Goal: Use online tool/utility: Utilize a website feature to perform a specific function

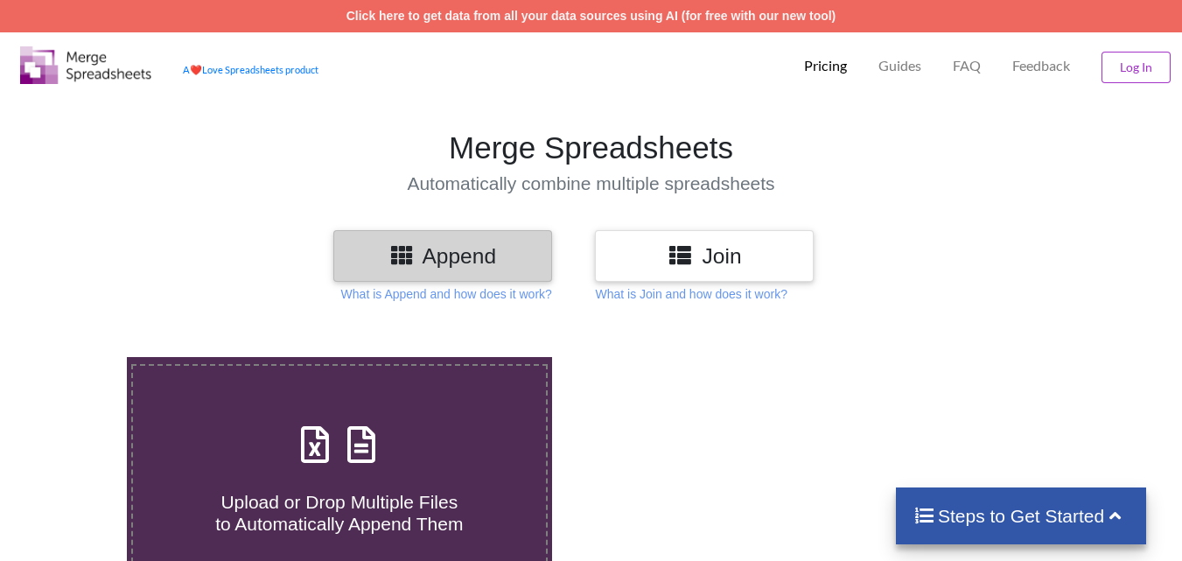
click at [303, 443] on icon at bounding box center [315, 435] width 44 height 37
click at [79, 357] on input "Upload or Drop Multiple Files to Automatically Append Them" at bounding box center [79, 357] width 0 height 0
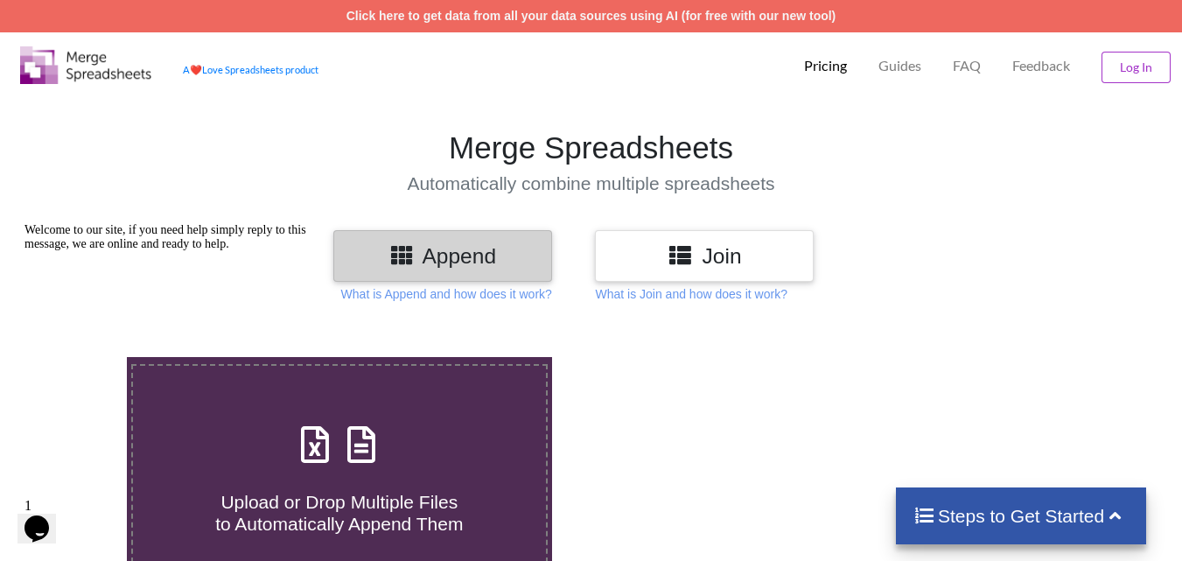
type input "C:\fakepath\2w_21.xlsx"
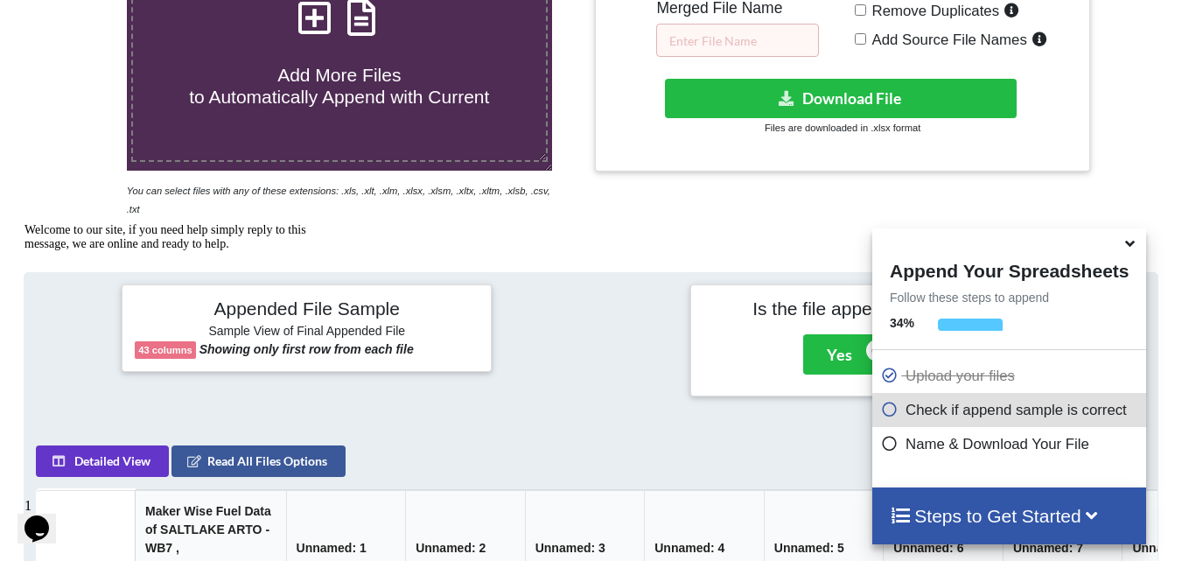
scroll to position [418, 0]
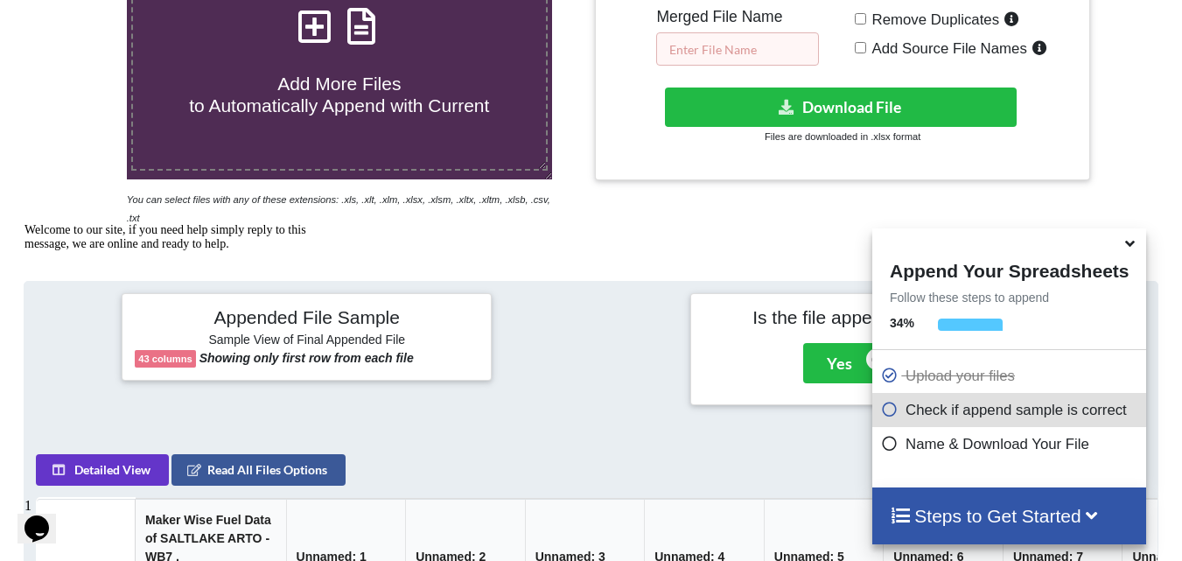
click at [749, 51] on input "text" at bounding box center [737, 48] width 163 height 33
type input "@"
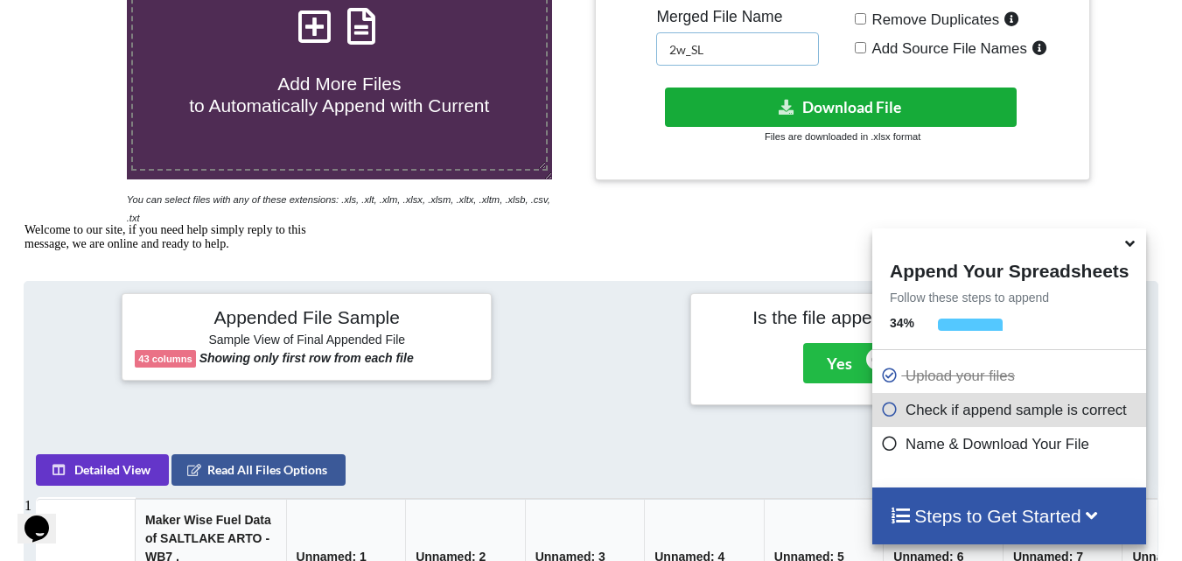
type input "2w_SL"
click at [879, 107] on button "Download File" at bounding box center [841, 107] width 352 height 39
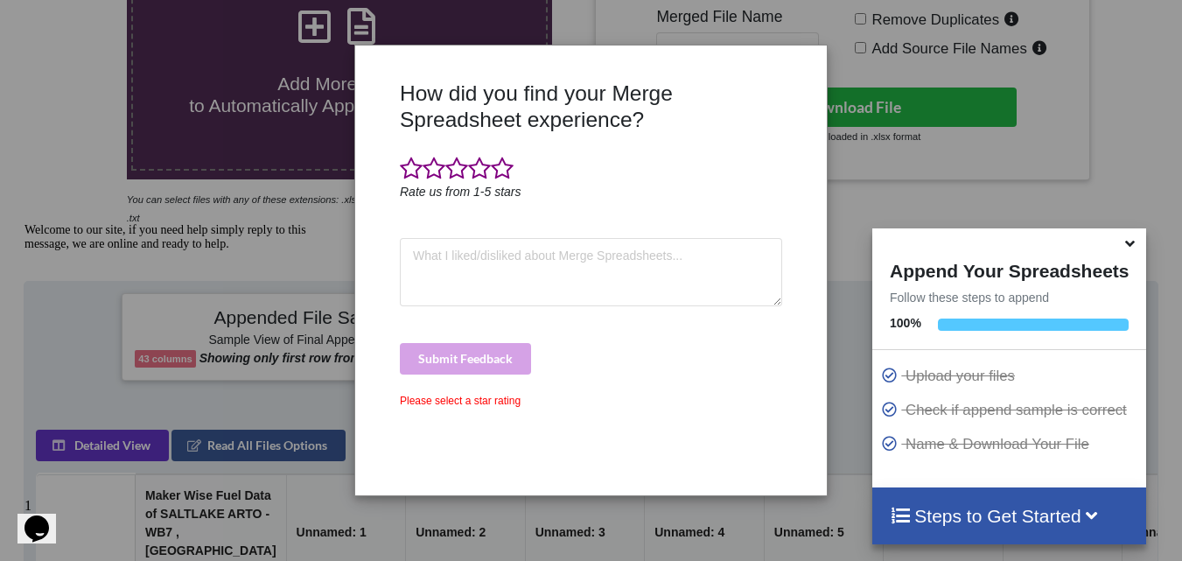
click at [52, 168] on div "How did you find your Merge Spreadsheet experience? Rate us from 1-5 stars Subm…" at bounding box center [591, 280] width 1182 height 561
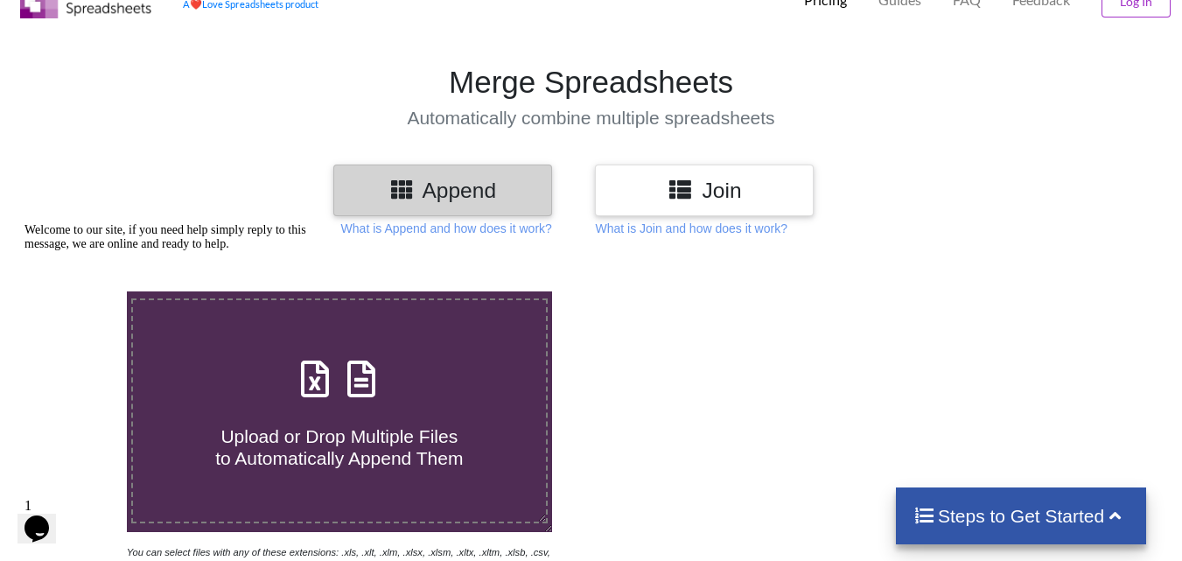
scroll to position [263, 0]
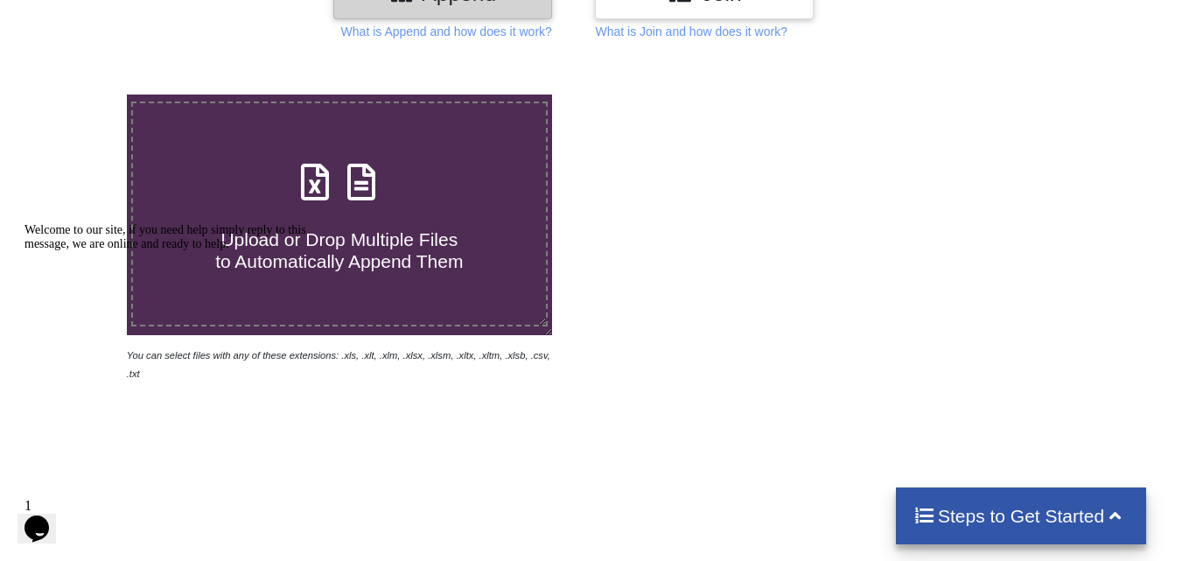
click at [310, 179] on icon at bounding box center [315, 173] width 44 height 37
click at [79, 95] on input "Upload or Drop Multiple Files to Automatically Append Them" at bounding box center [79, 95] width 0 height 0
type input "C:\fakepath\2w-c_21.xlsx"
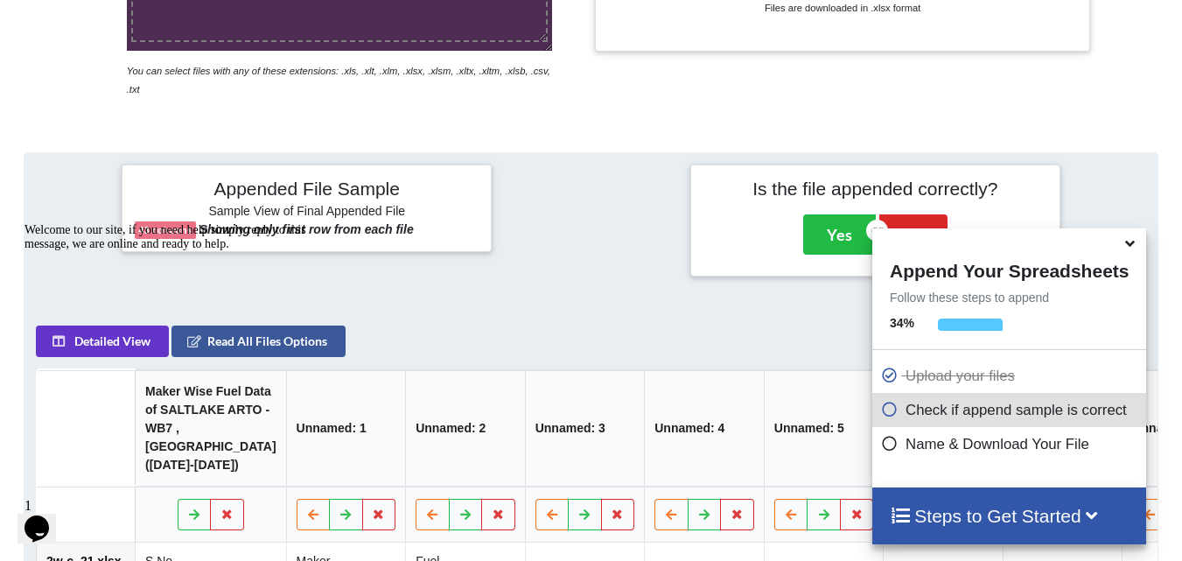
scroll to position [331, 0]
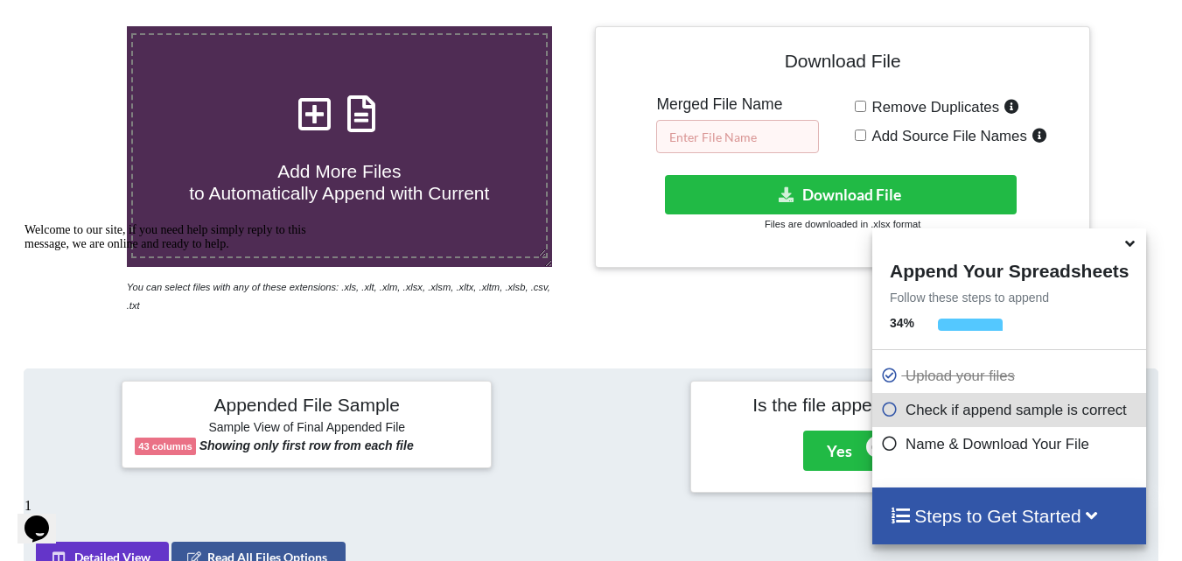
click at [775, 142] on input "text" at bounding box center [737, 136] width 163 height 33
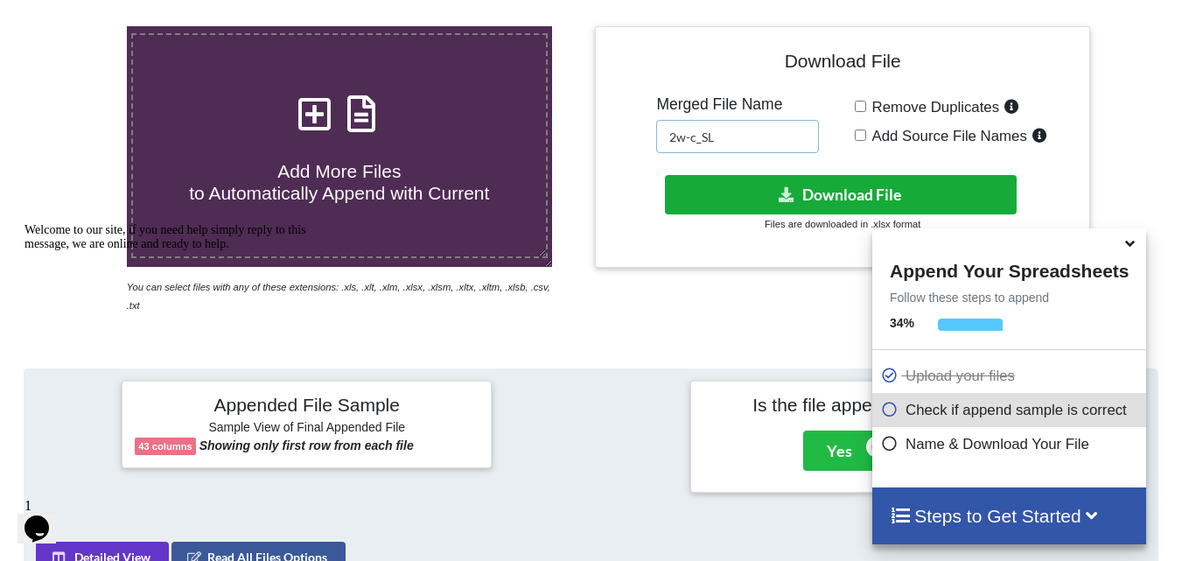
type input "2w-c_SL"
click at [771, 194] on button "Download File" at bounding box center [841, 194] width 352 height 39
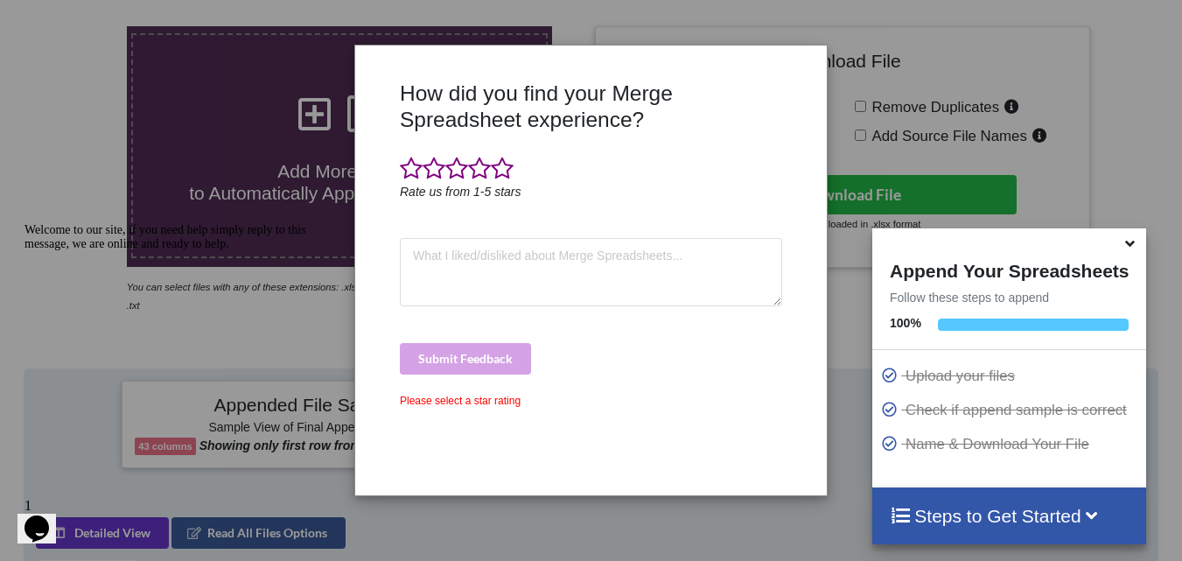
click at [49, 204] on div "How did you find your Merge Spreadsheet experience? Rate us from 1-5 stars Subm…" at bounding box center [591, 280] width 1182 height 561
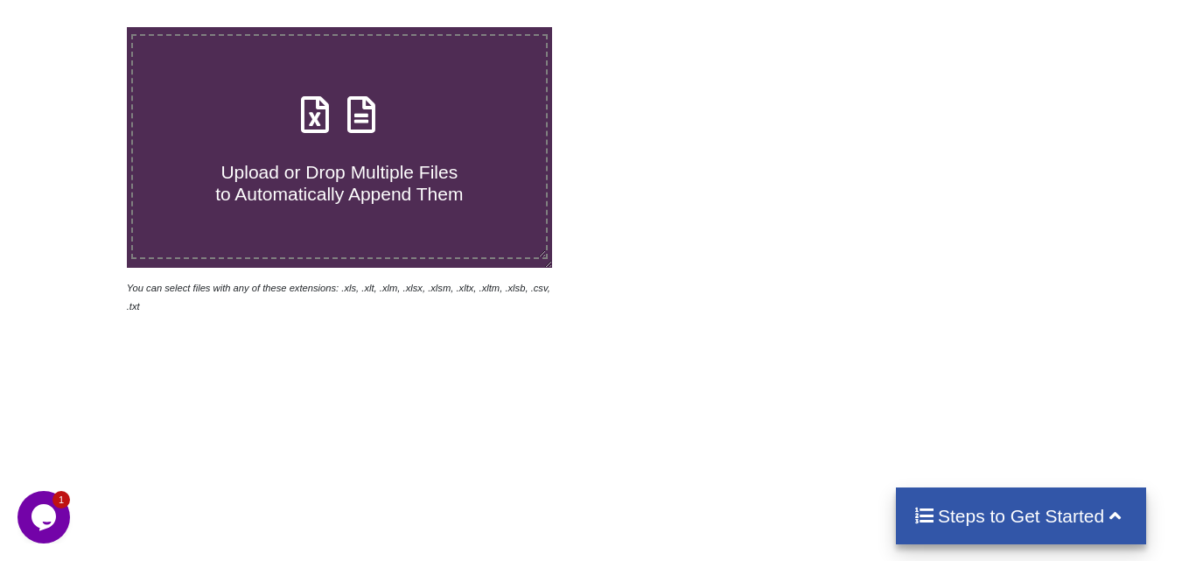
click at [316, 112] on icon at bounding box center [315, 106] width 44 height 37
click at [79, 27] on input "Upload or Drop Multiple Files to Automatically Append Them" at bounding box center [79, 27] width 0 height 0
type input "C:\fakepath\Goods_21.xlsx"
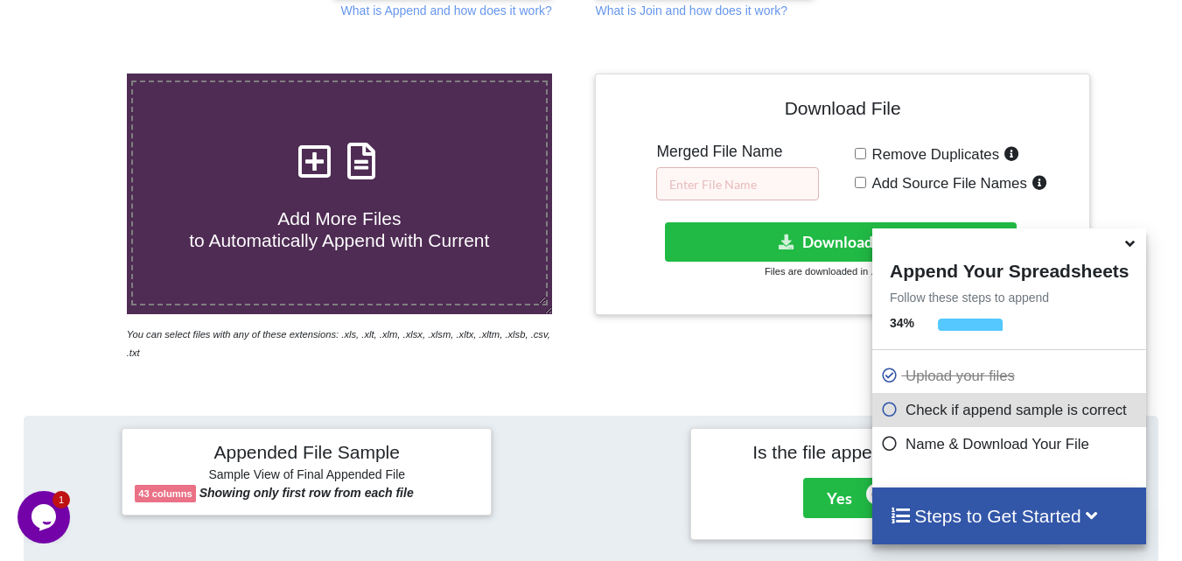
scroll to position [243, 0]
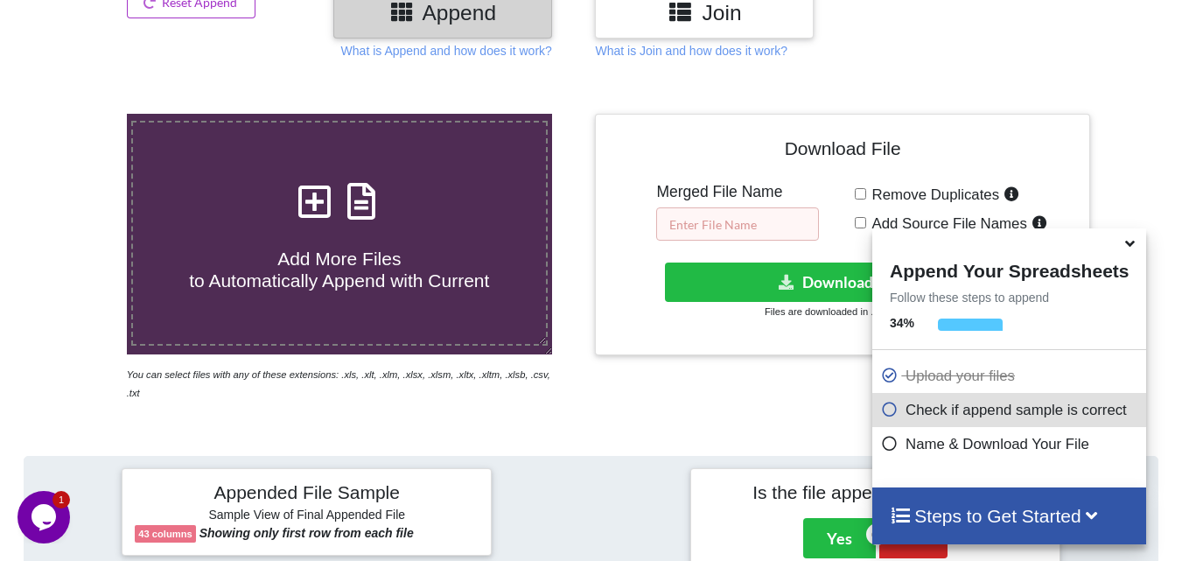
click at [722, 222] on input "text" at bounding box center [737, 223] width 163 height 33
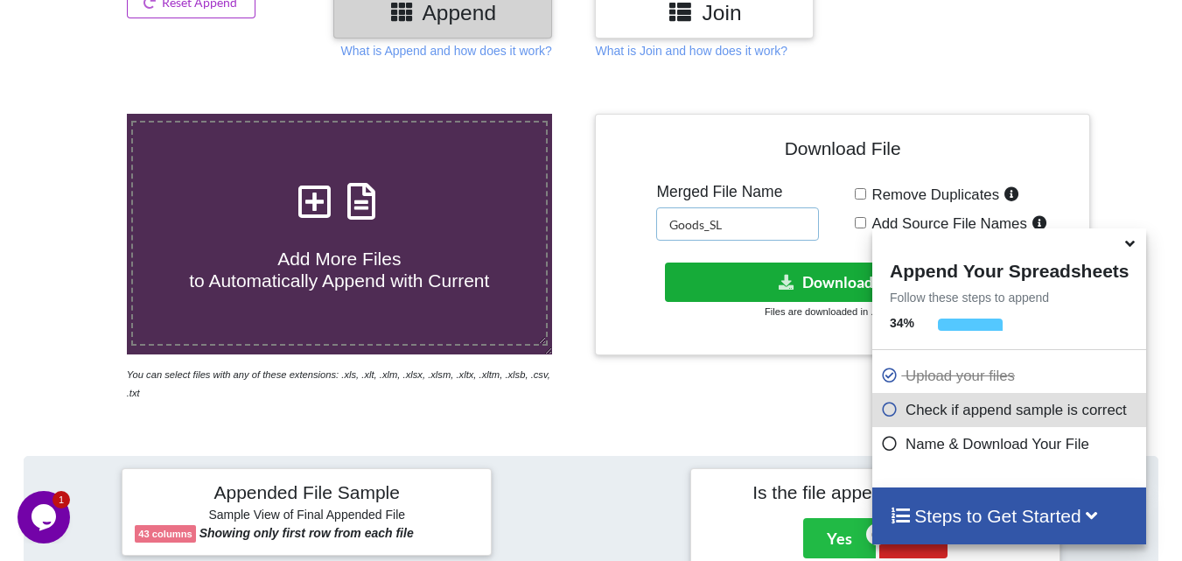
type input "Goods_SL"
click at [812, 284] on button "Download File" at bounding box center [841, 282] width 352 height 39
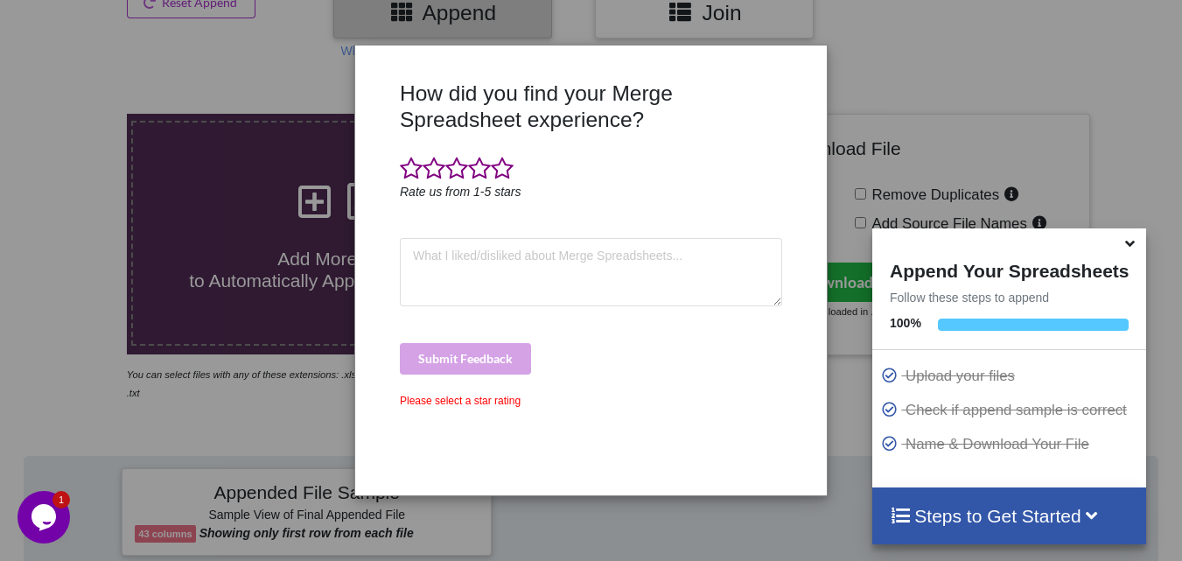
click at [128, 73] on div "How did you find your Merge Spreadsheet experience? Rate us from 1-5 stars Subm…" at bounding box center [591, 280] width 1182 height 561
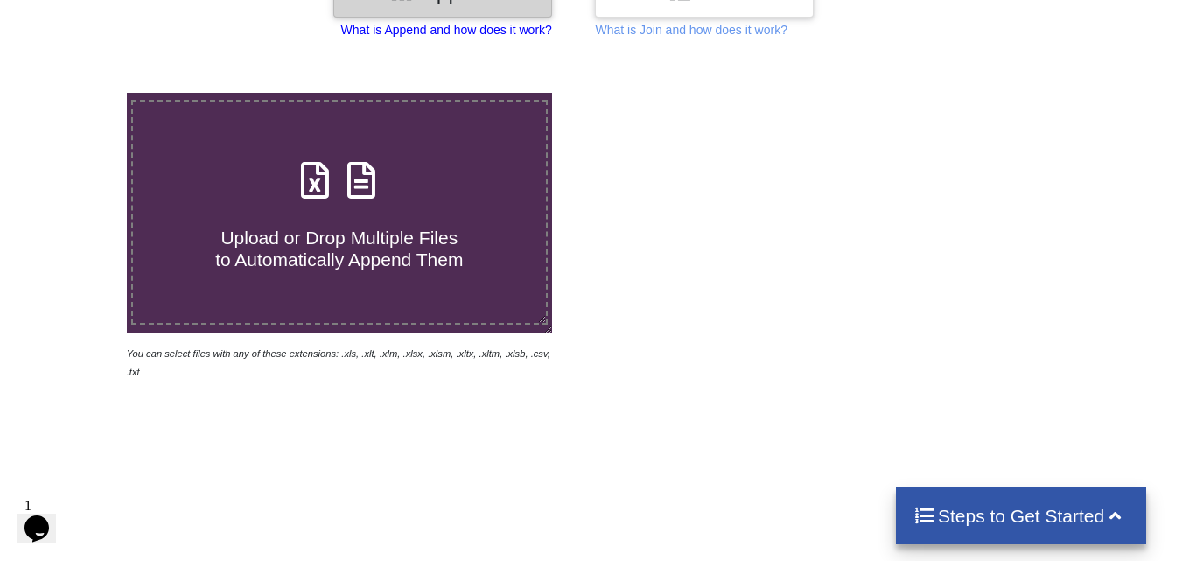
scroll to position [67, 0]
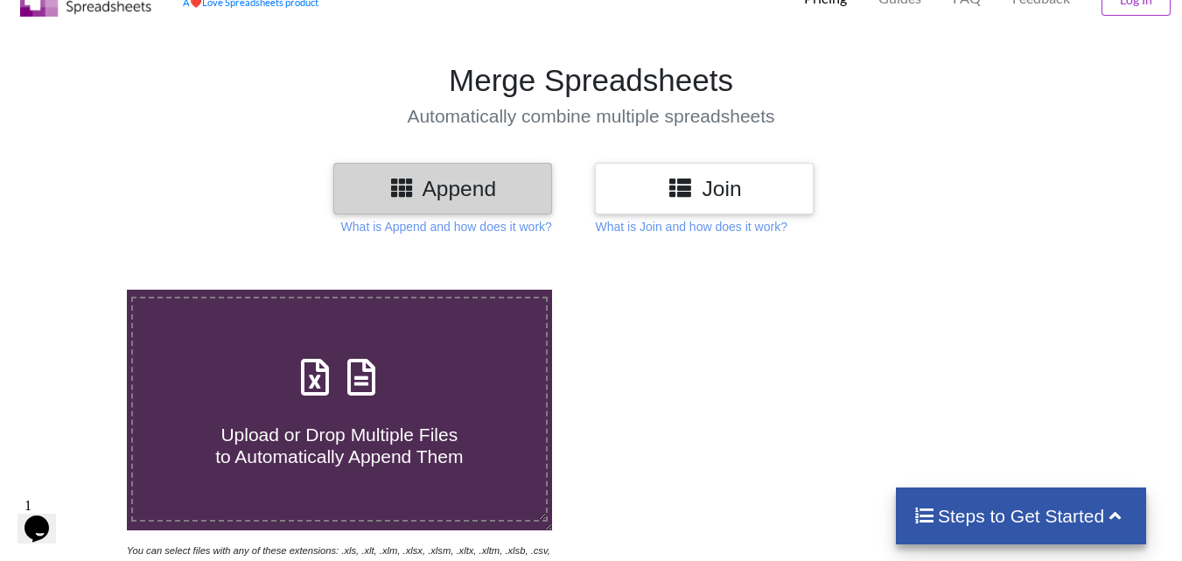
click at [320, 375] on icon at bounding box center [315, 368] width 44 height 37
click at [79, 290] on input "Upload or Drop Multiple Files to Automatically Append Them" at bounding box center [79, 290] width 0 height 0
type input "C:\fakepath\2w-s_22.xlsx"
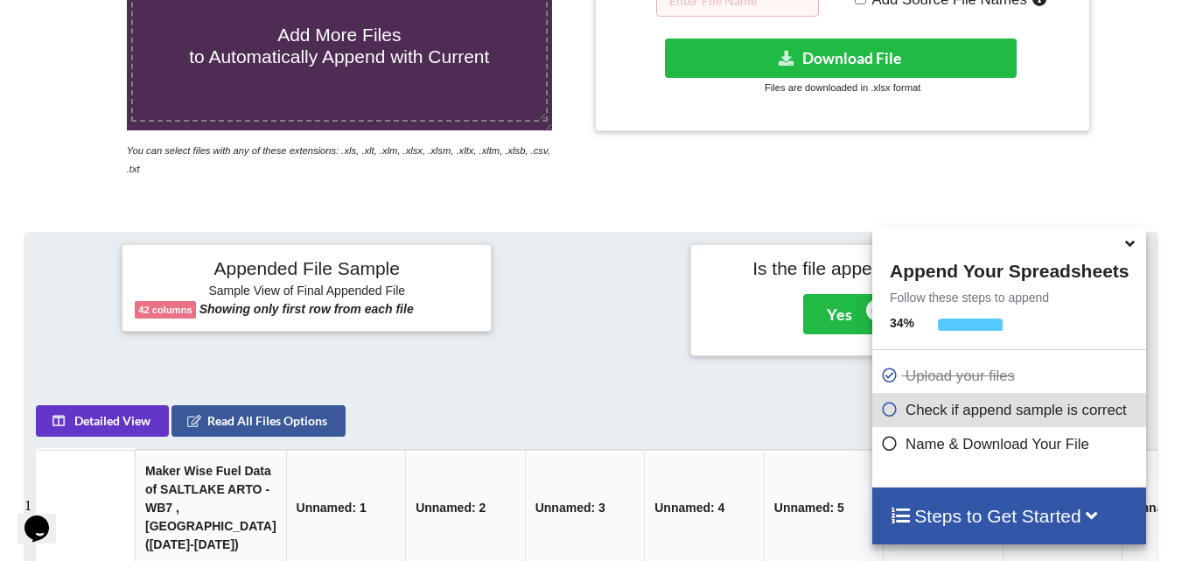
scroll to position [331, 0]
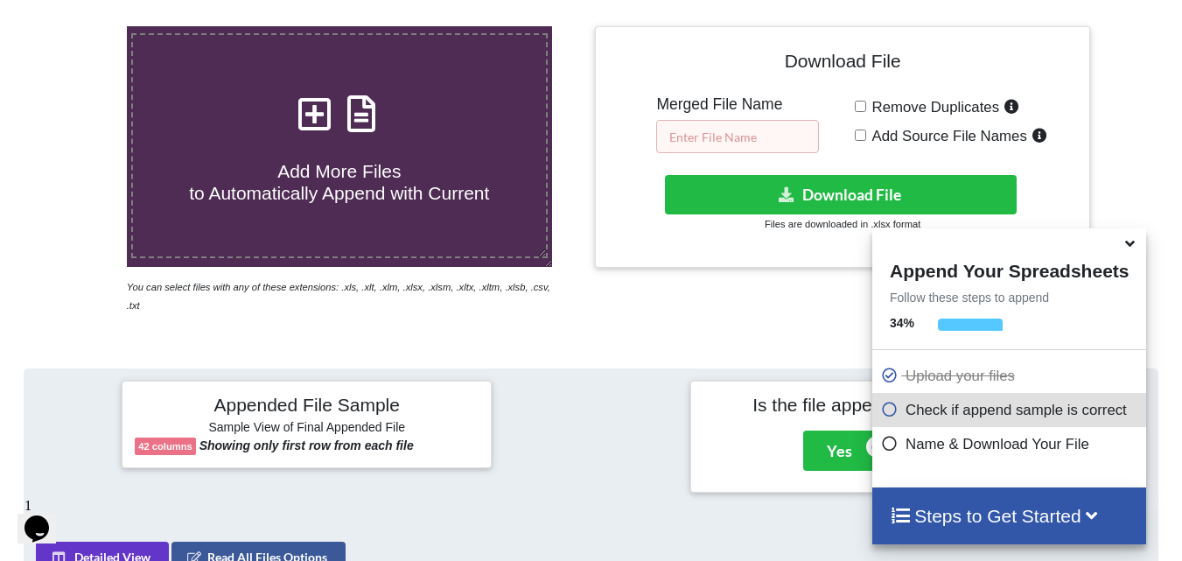
click at [726, 137] on input "text" at bounding box center [737, 136] width 163 height 33
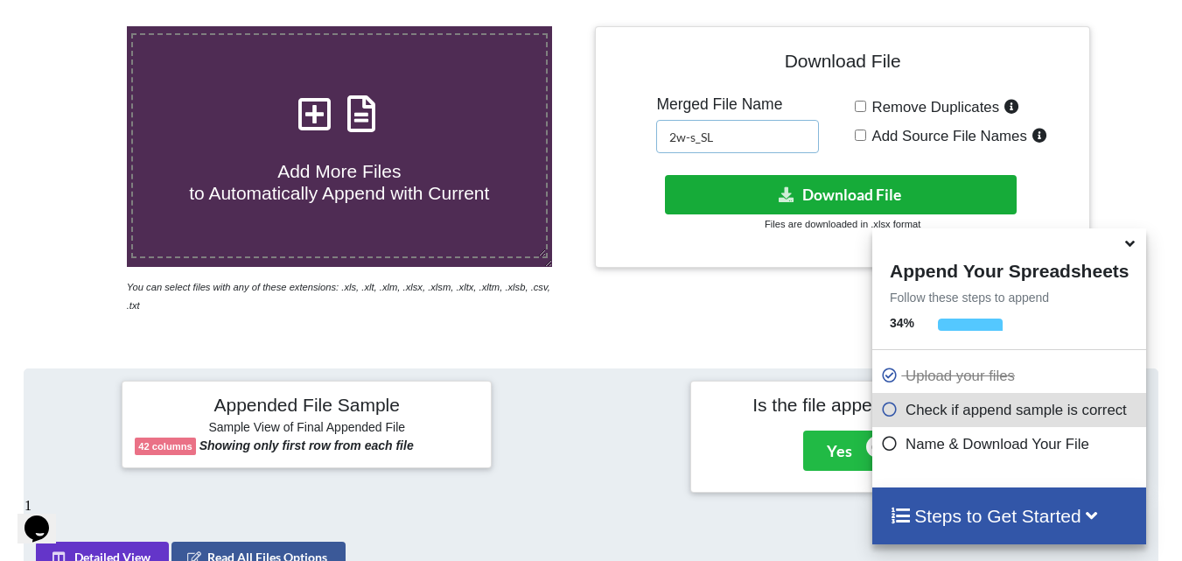
type input "2w-s_SL"
click at [778, 197] on icon at bounding box center [787, 193] width 18 height 13
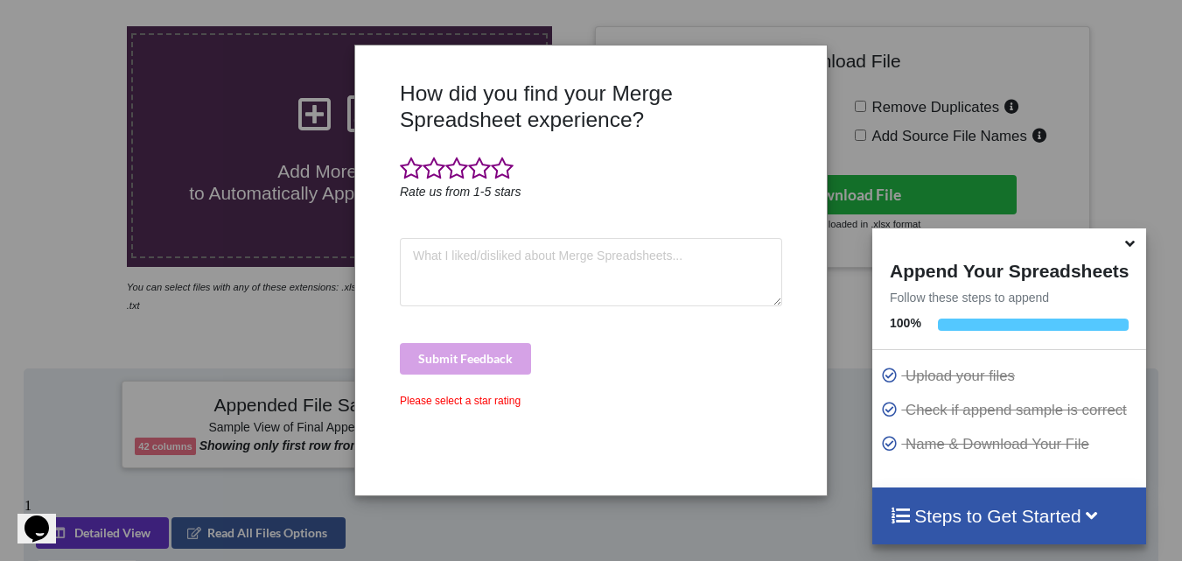
click at [25, 78] on div "How did you find your Merge Spreadsheet experience? Rate us from 1-5 stars Subm…" at bounding box center [591, 280] width 1182 height 561
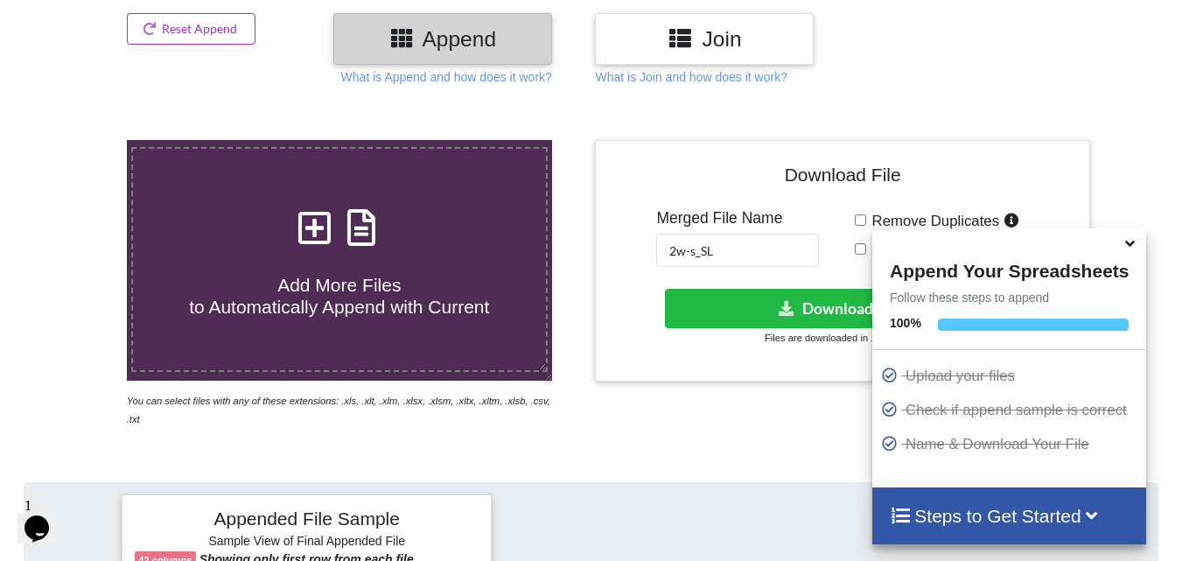
scroll to position [0, 0]
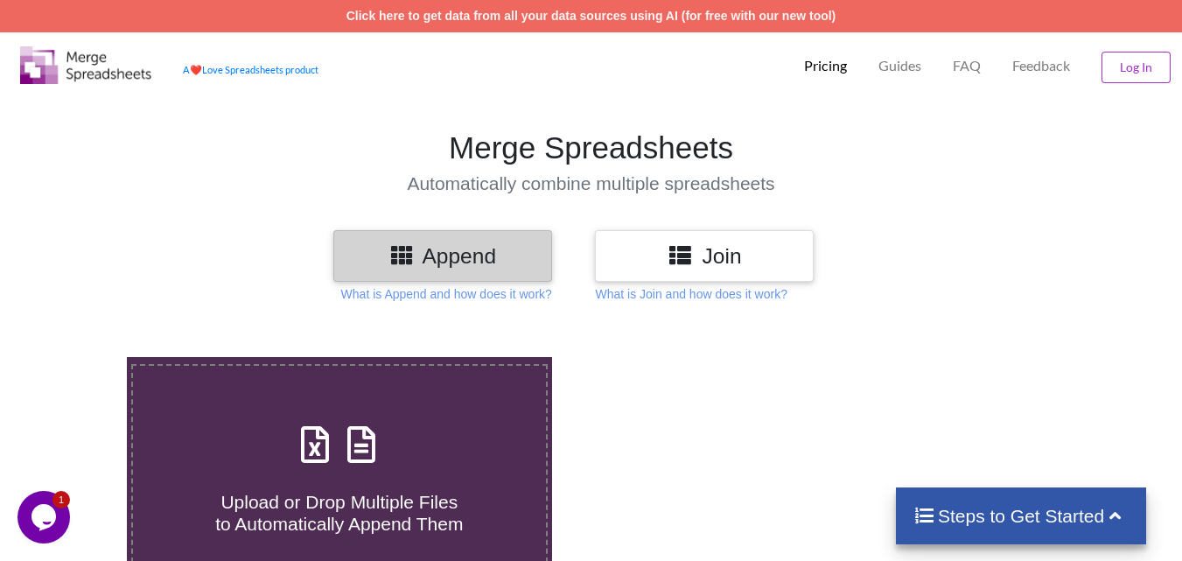
click at [318, 445] on icon at bounding box center [315, 435] width 44 height 37
click at [79, 357] on input "Upload or Drop Multiple Files to Automatically Append Them" at bounding box center [79, 357] width 0 height 0
type input "C:\fakepath\cab_21.xlsx"
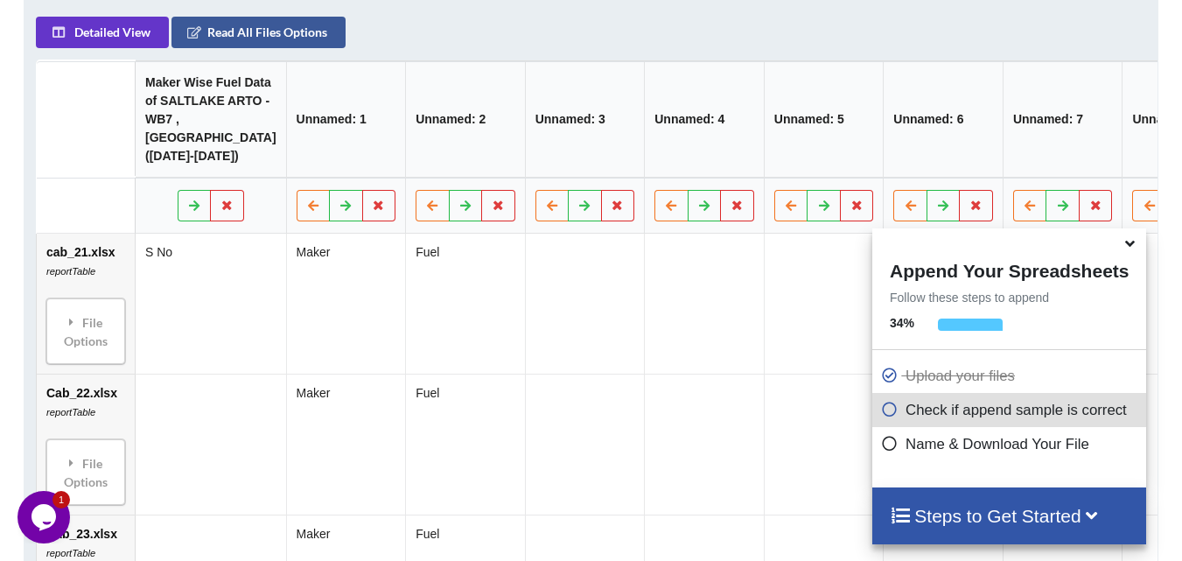
scroll to position [418, 0]
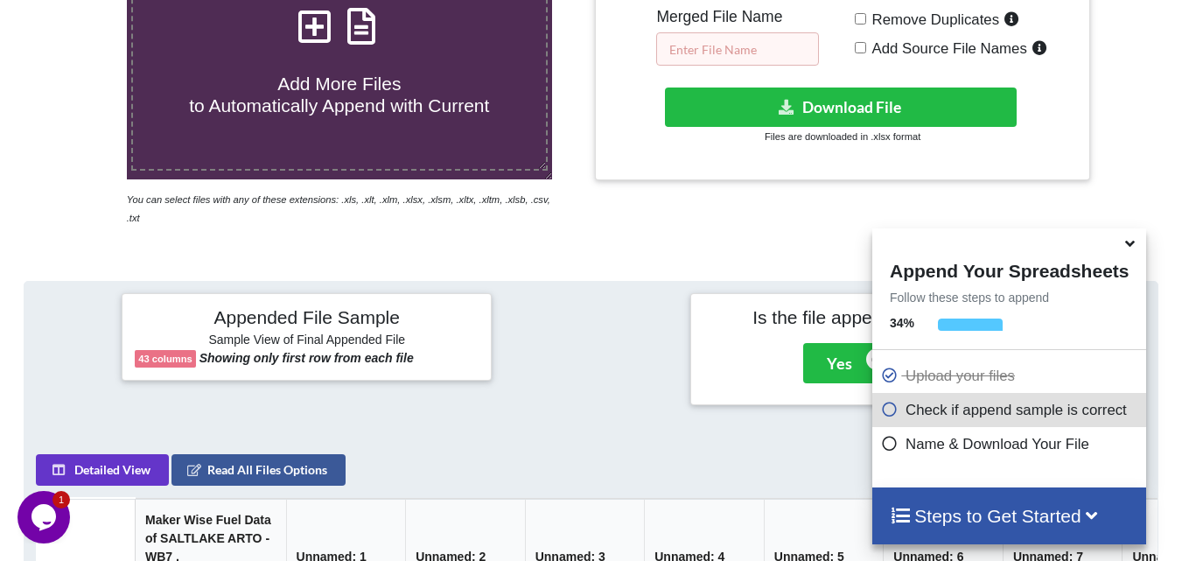
click at [722, 43] on input "text" at bounding box center [737, 48] width 163 height 33
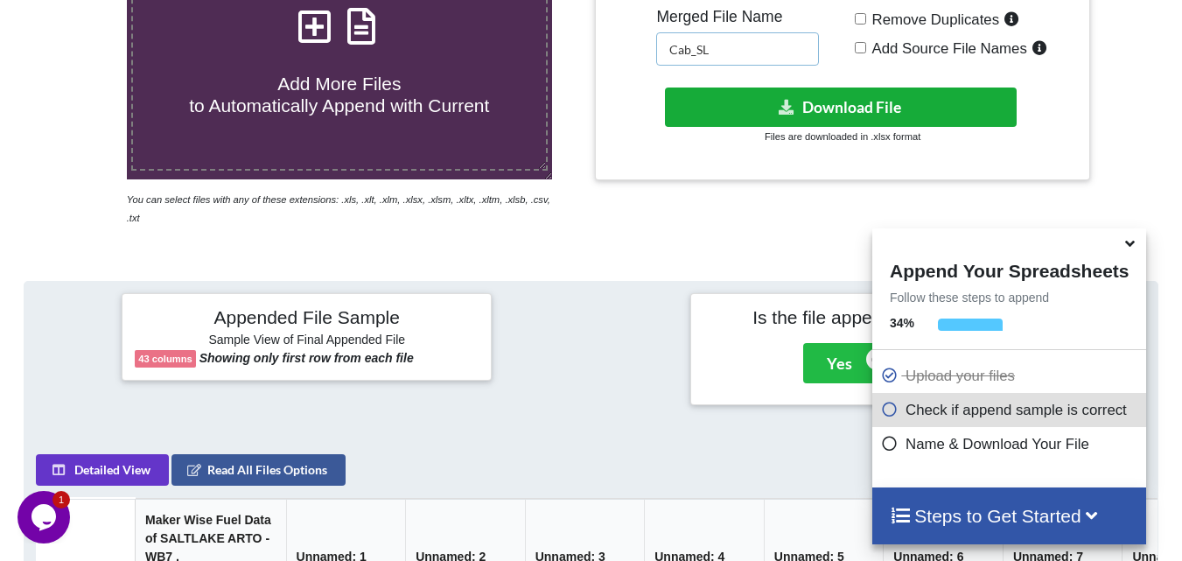
type input "Cab_SL"
click at [815, 116] on button "Download File" at bounding box center [841, 107] width 352 height 39
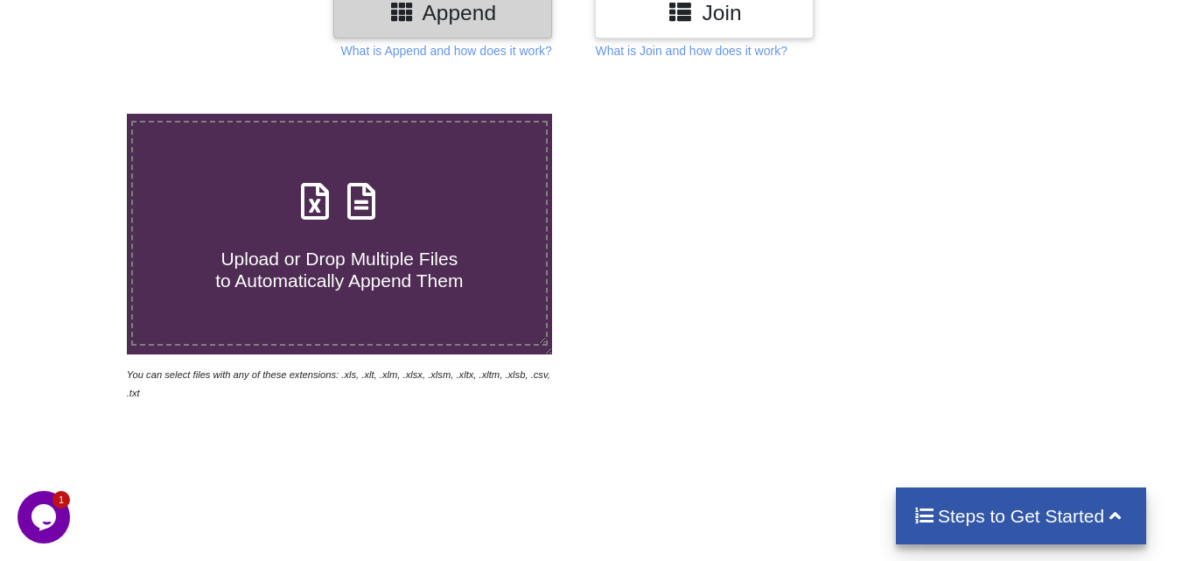
click at [314, 204] on icon at bounding box center [315, 192] width 44 height 37
click at [79, 114] on input "Upload or Drop Multiple Files to Automatically Append Them" at bounding box center [79, 114] width 0 height 0
type input "C:\fakepath\car_21.xlsx"
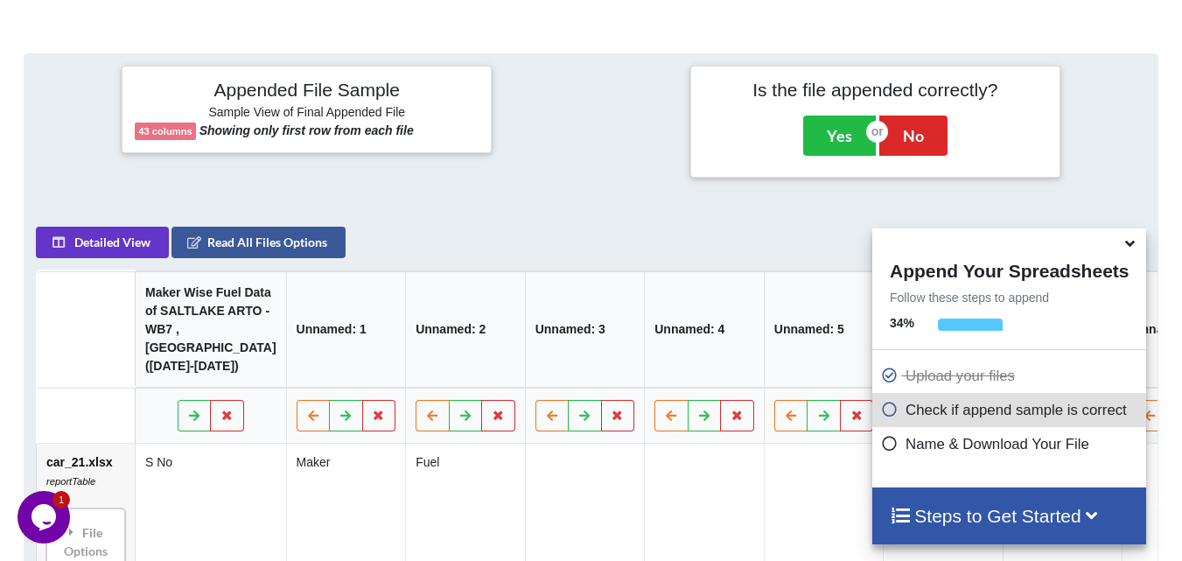
scroll to position [418, 0]
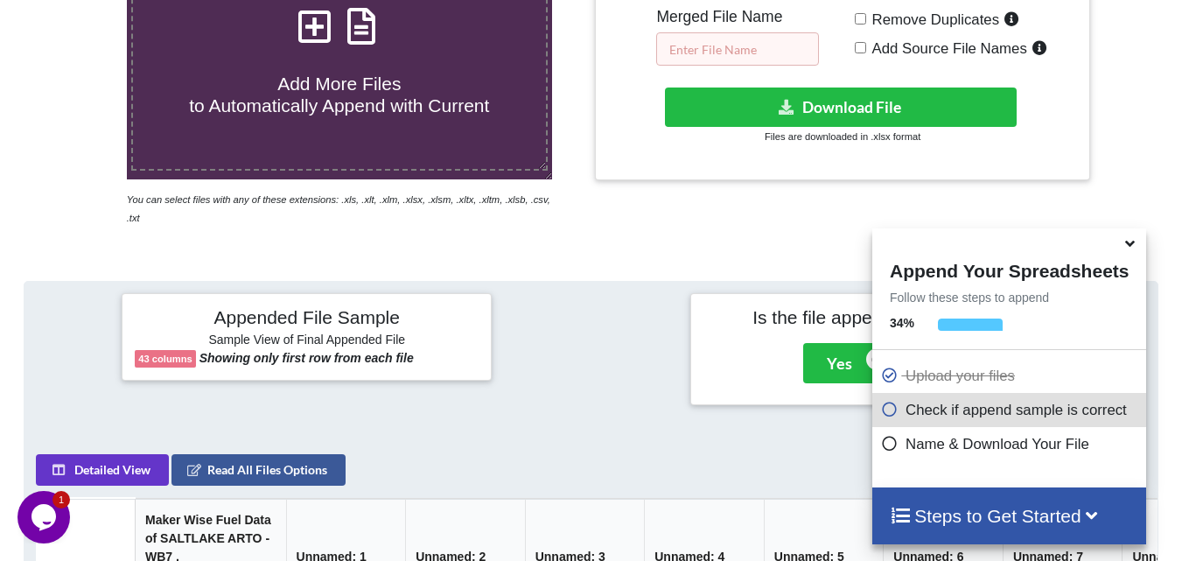
click at [708, 44] on input "text" at bounding box center [737, 48] width 163 height 33
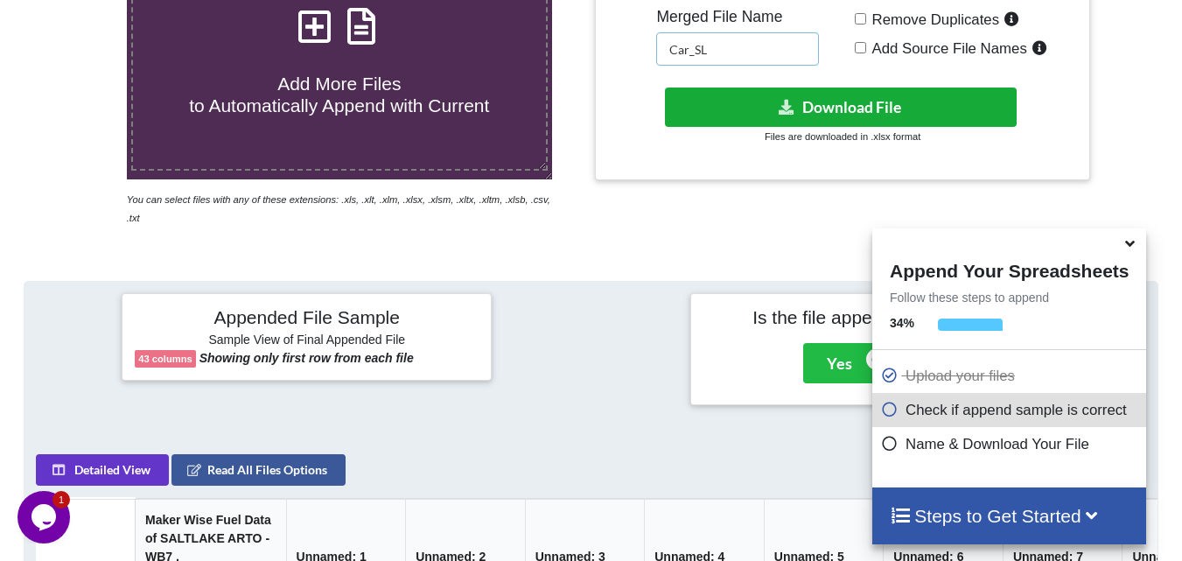
type input "Car_SL"
click at [743, 109] on button "Download File" at bounding box center [841, 107] width 352 height 39
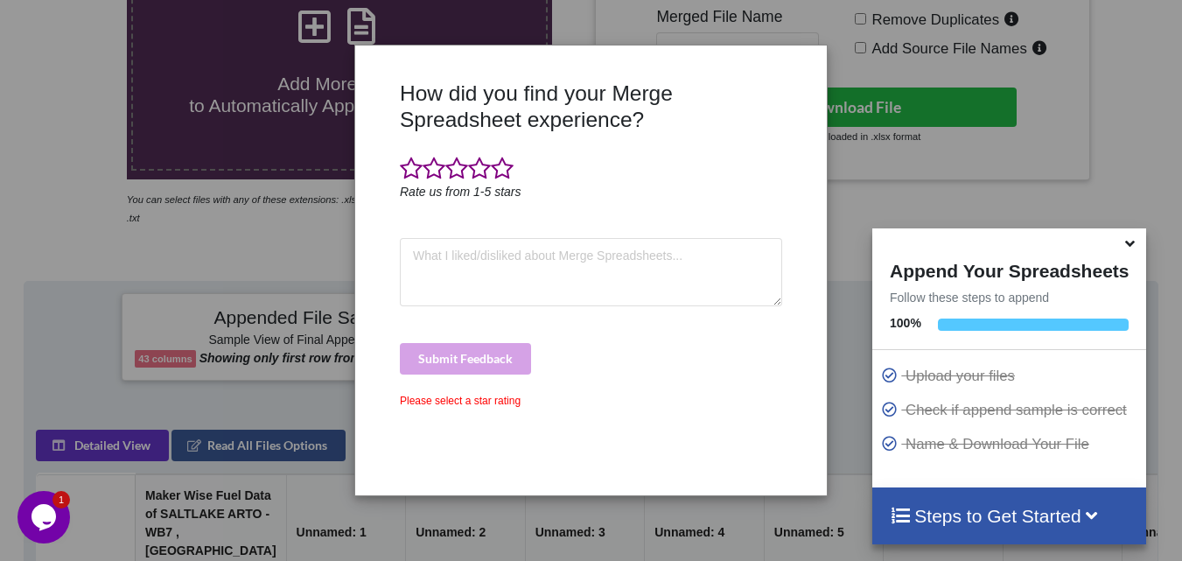
click at [86, 169] on div "How did you find your Merge Spreadsheet experience? Rate us from 1-5 stars Subm…" at bounding box center [591, 280] width 1182 height 561
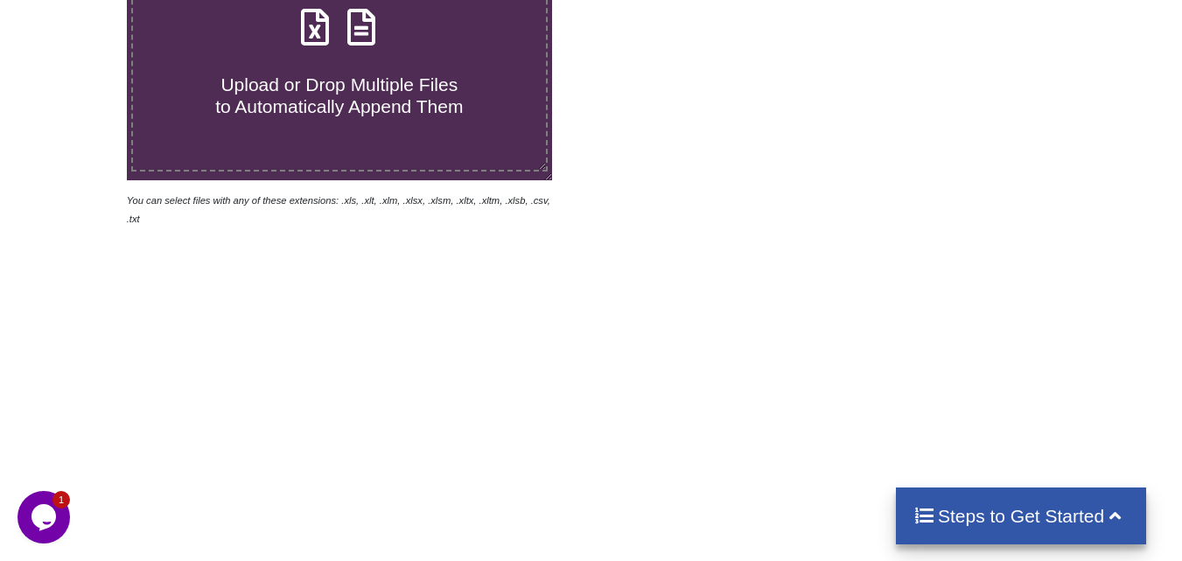
click at [315, 32] on icon at bounding box center [315, 18] width 44 height 37
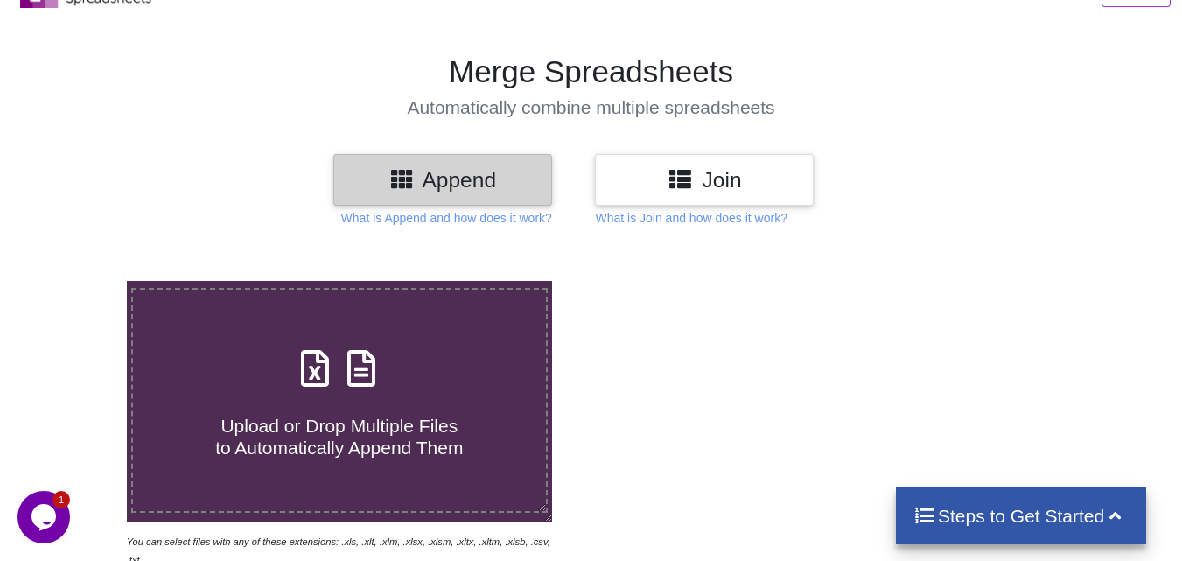
type input "C:\fakepath\Bus_22.xlsx"
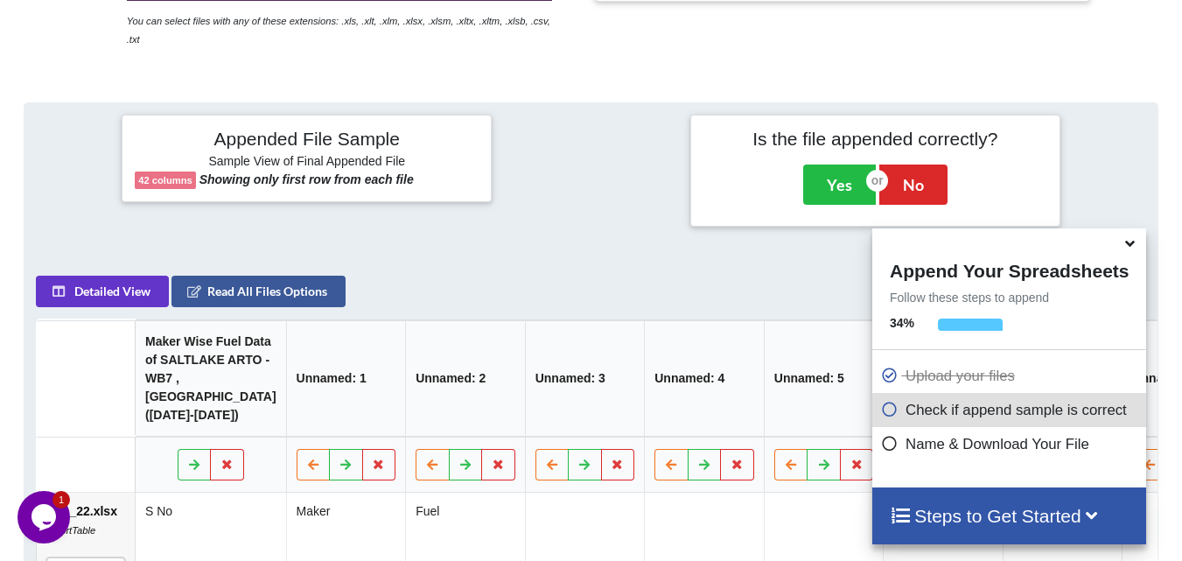
scroll to position [331, 0]
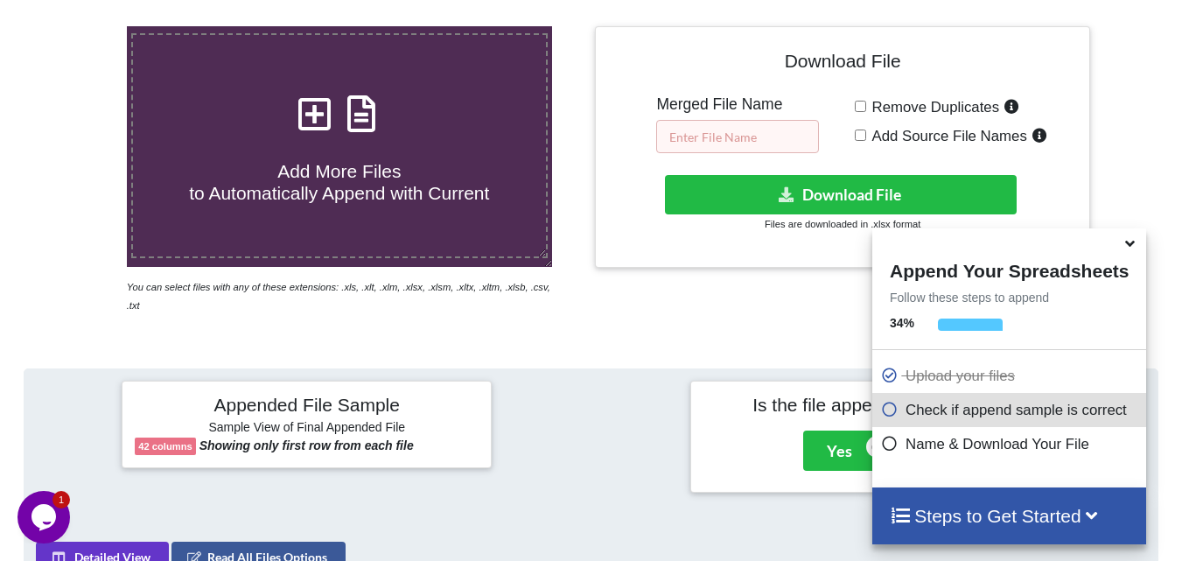
click at [705, 132] on input "text" at bounding box center [737, 136] width 163 height 33
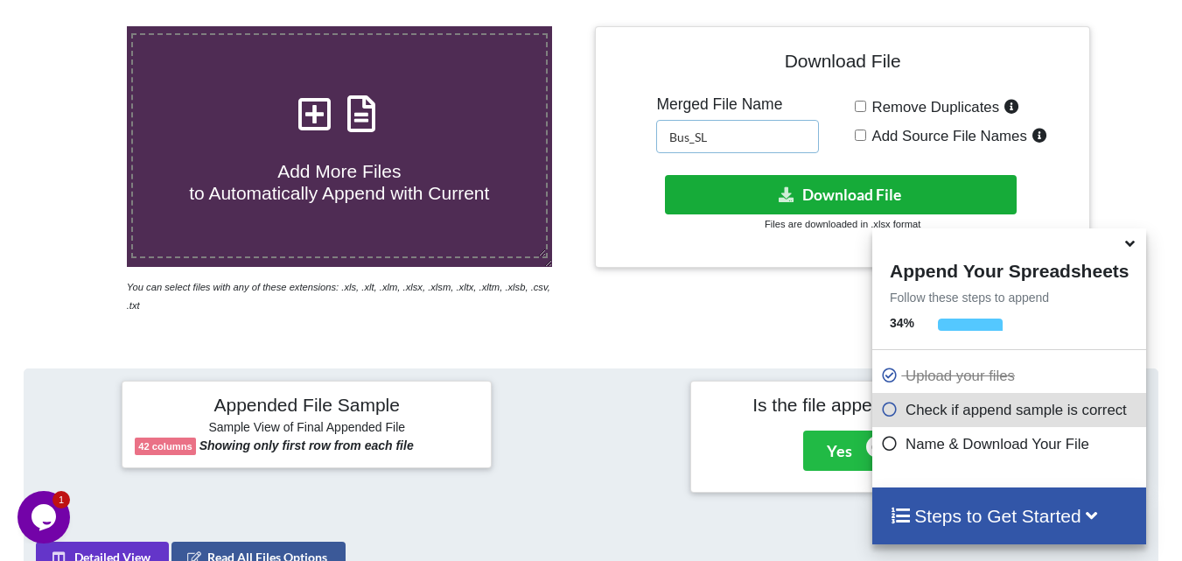
type input "Bus_SL"
click at [754, 197] on button "Download File" at bounding box center [841, 194] width 352 height 39
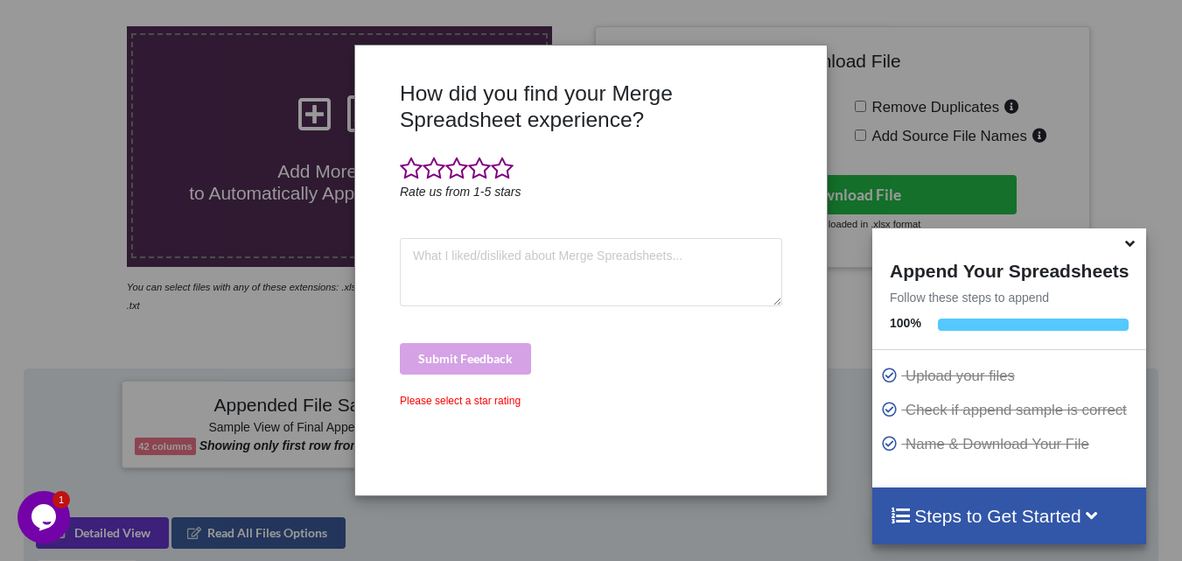
click at [56, 175] on div "How did you find your Merge Spreadsheet experience? Rate us from 1-5 stars Subm…" at bounding box center [591, 280] width 1182 height 561
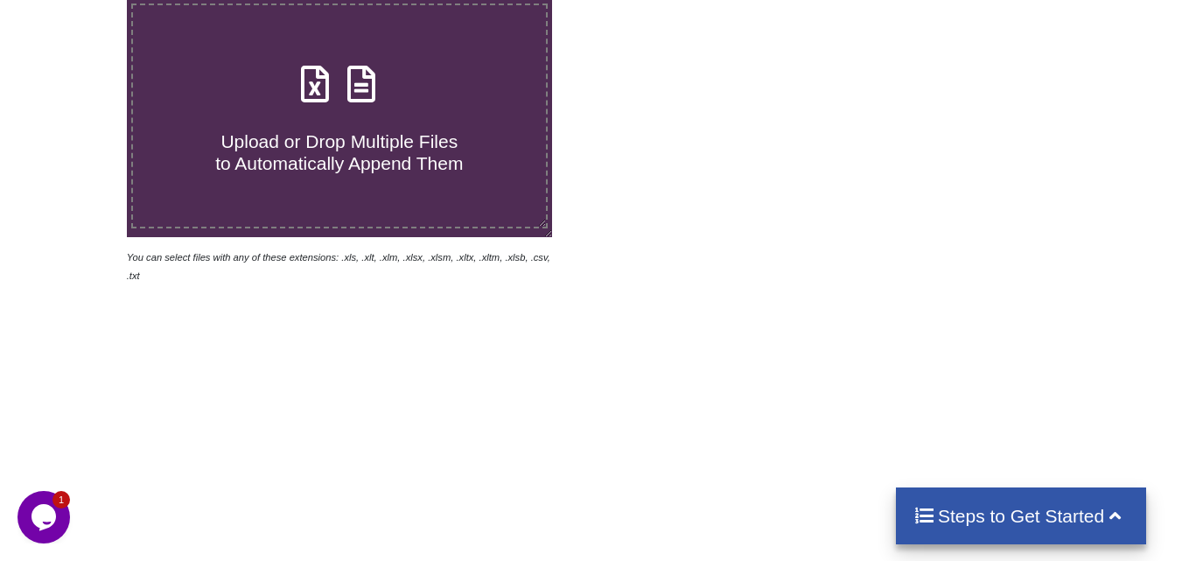
scroll to position [330, 0]
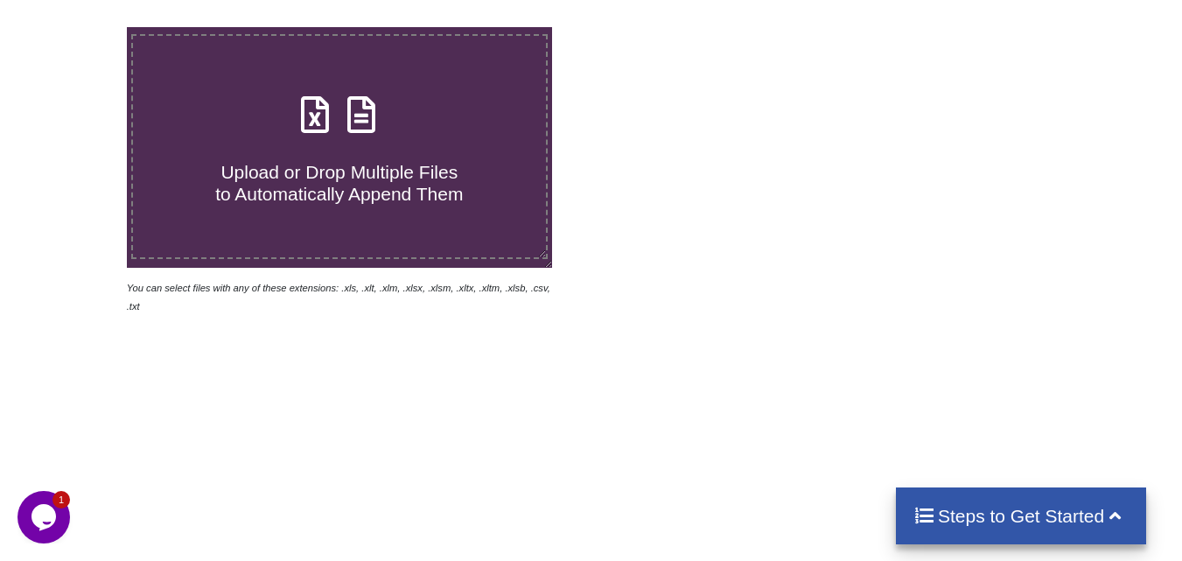
click at [319, 124] on icon at bounding box center [315, 106] width 44 height 37
click at [79, 27] on input "Upload or Drop Multiple Files to Automatically Append Them" at bounding box center [79, 27] width 0 height 0
type input "C:\fakepath\Bus-1_21.xlsx"
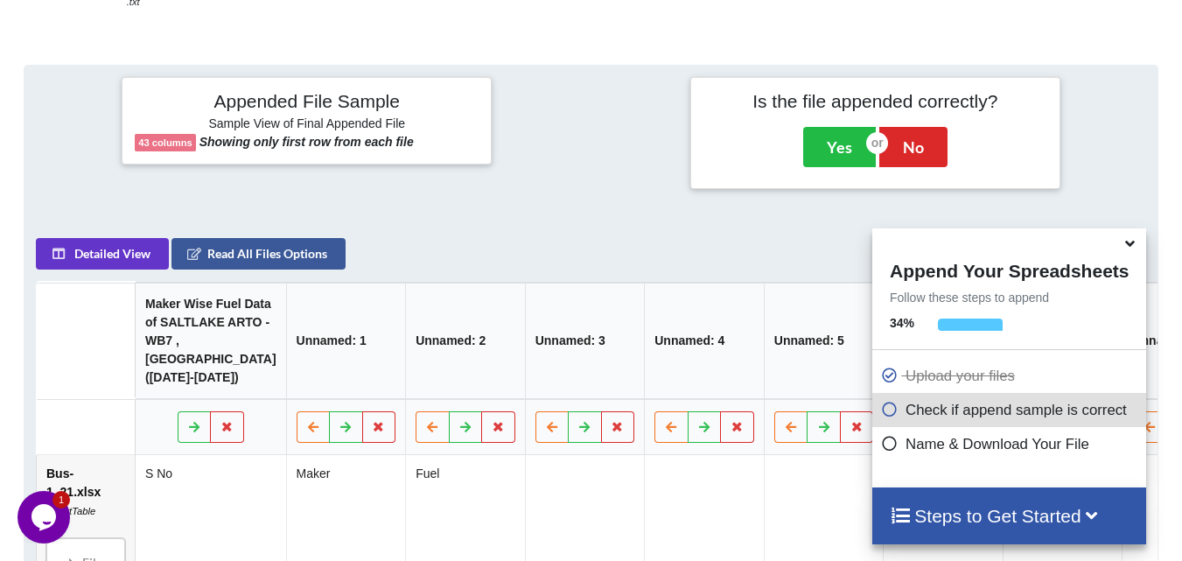
scroll to position [418, 0]
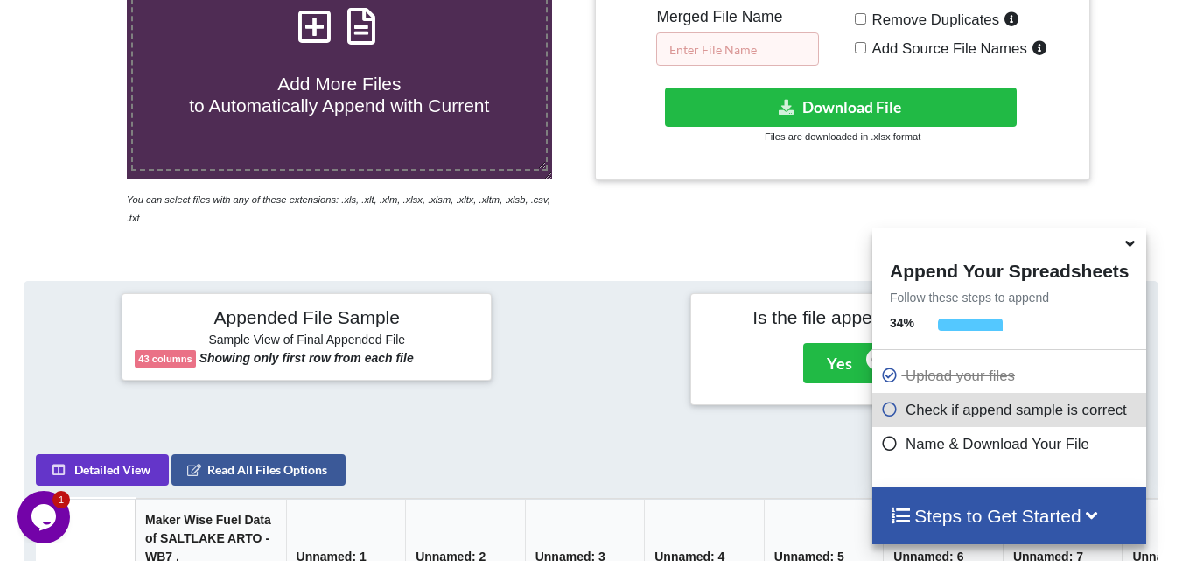
click at [701, 46] on input "text" at bounding box center [737, 48] width 163 height 33
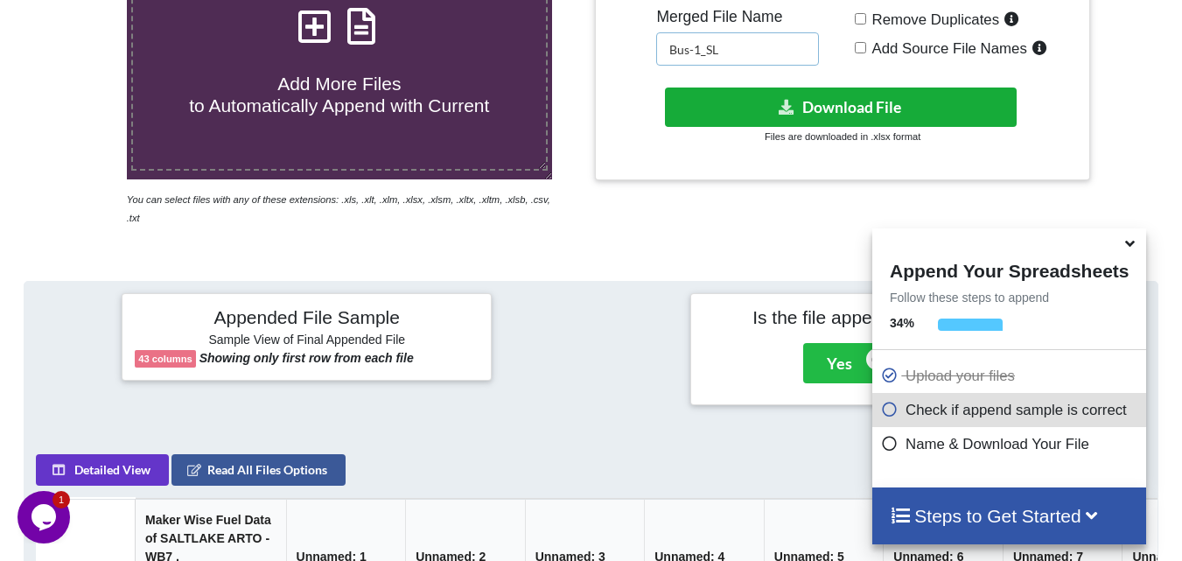
type input "Bus-1_SL"
click at [750, 101] on button "Download File" at bounding box center [841, 107] width 352 height 39
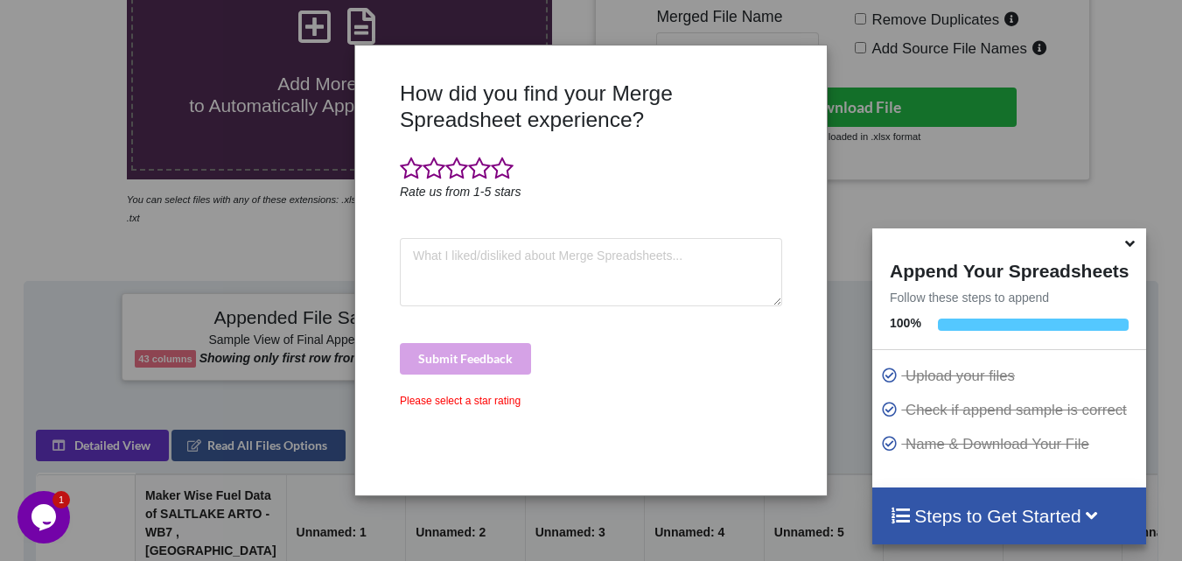
click at [21, 150] on div "How did you find your Merge Spreadsheet experience? Rate us from 1-5 stars Subm…" at bounding box center [591, 280] width 1182 height 561
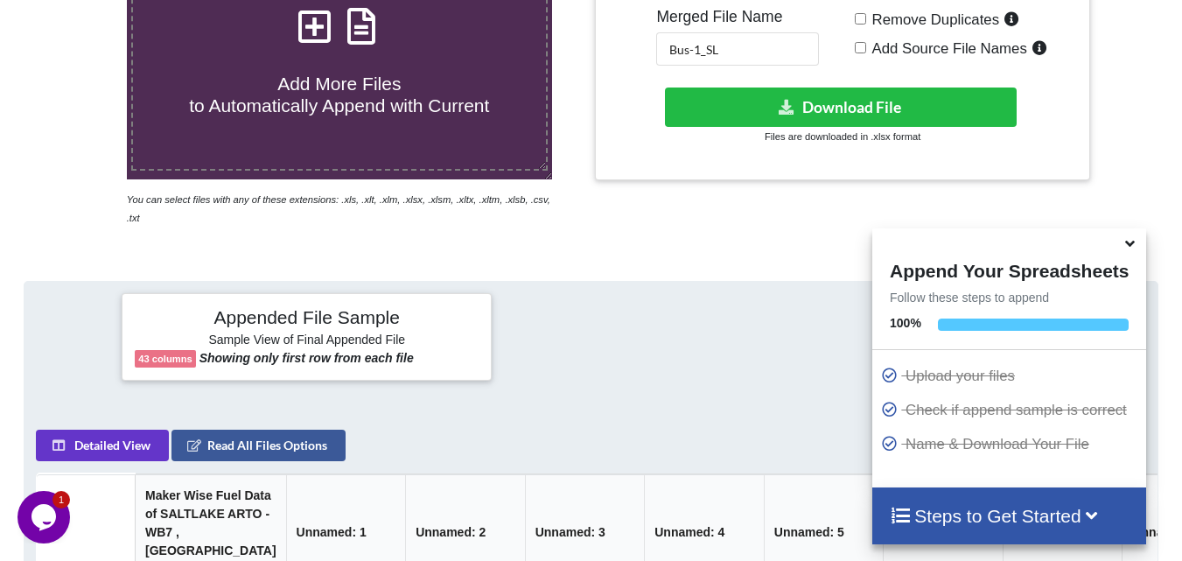
click at [60, 166] on div at bounding box center [37, 83] width 101 height 288
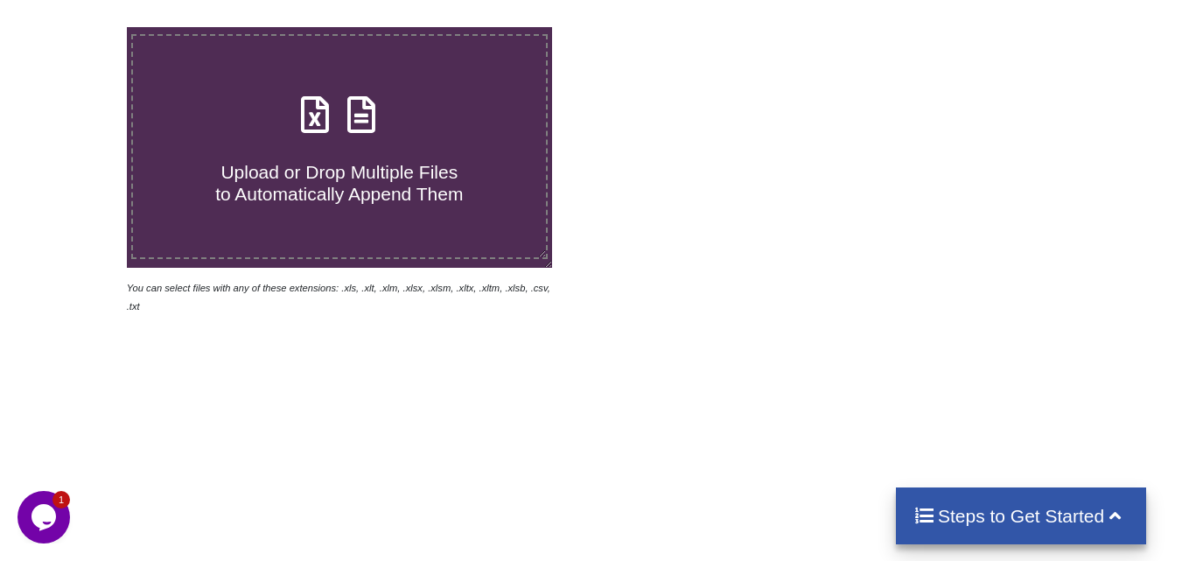
click at [311, 121] on icon at bounding box center [315, 106] width 44 height 37
click at [79, 27] on input "Upload or Drop Multiple Files to Automatically Append Them" at bounding box center [79, 27] width 0 height 0
type input "C:\fakepath\3w-g_21.xlsx"
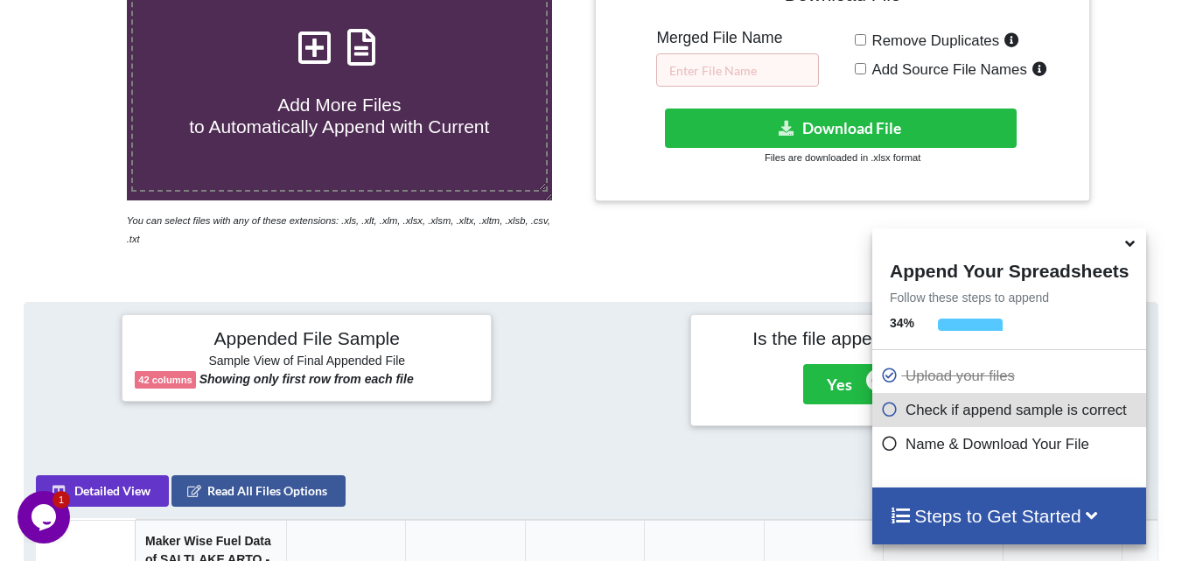
scroll to position [243, 0]
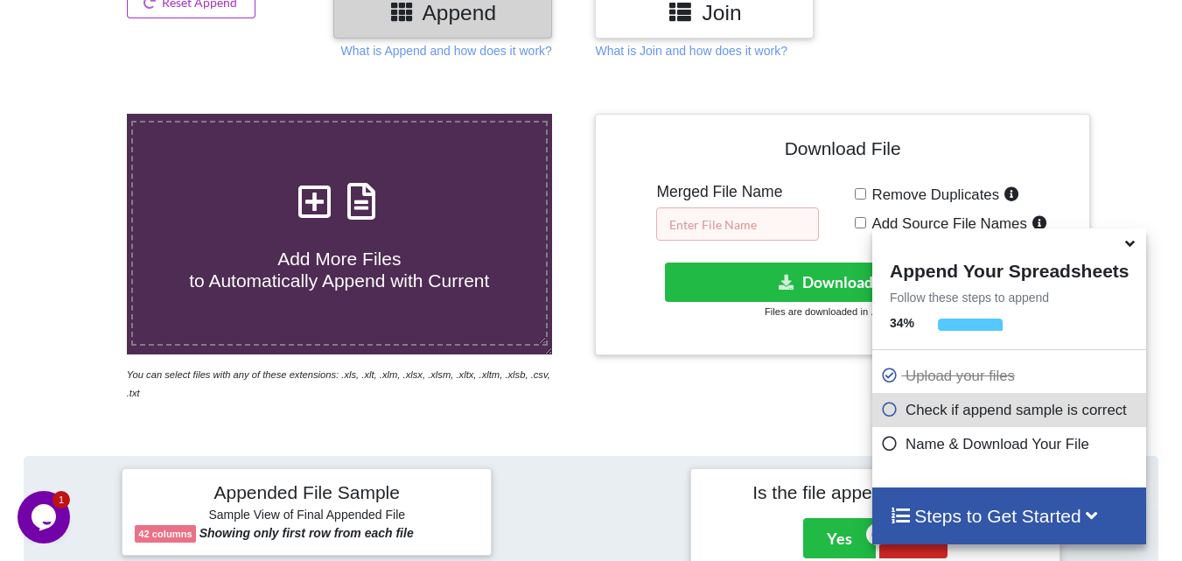
click at [740, 217] on input "text" at bounding box center [737, 223] width 163 height 33
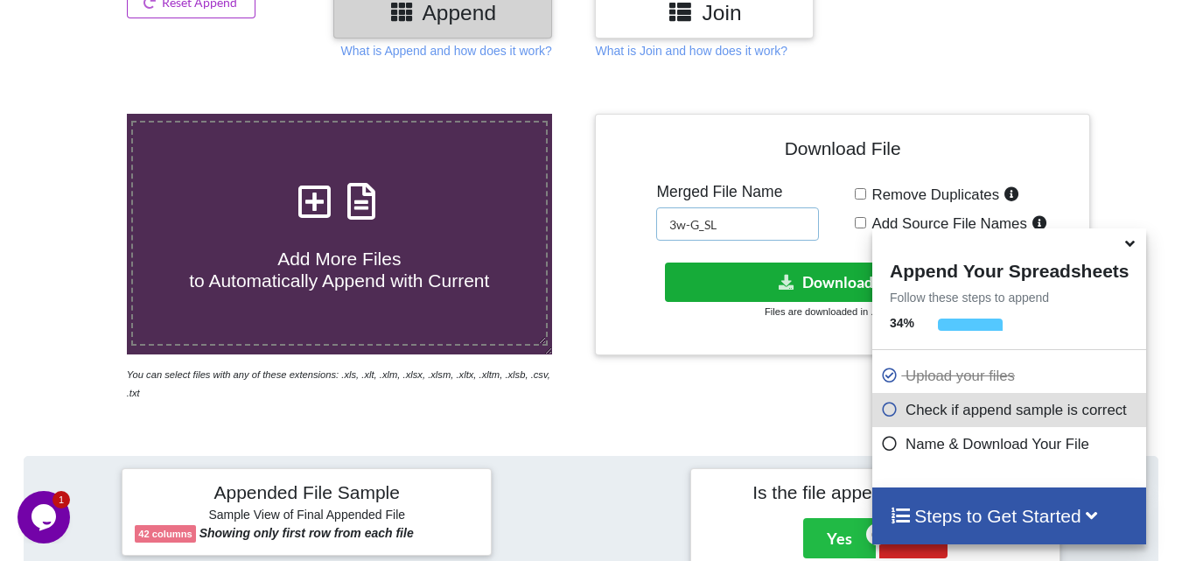
type input "3w-G_SL"
click at [782, 286] on icon at bounding box center [787, 281] width 18 height 13
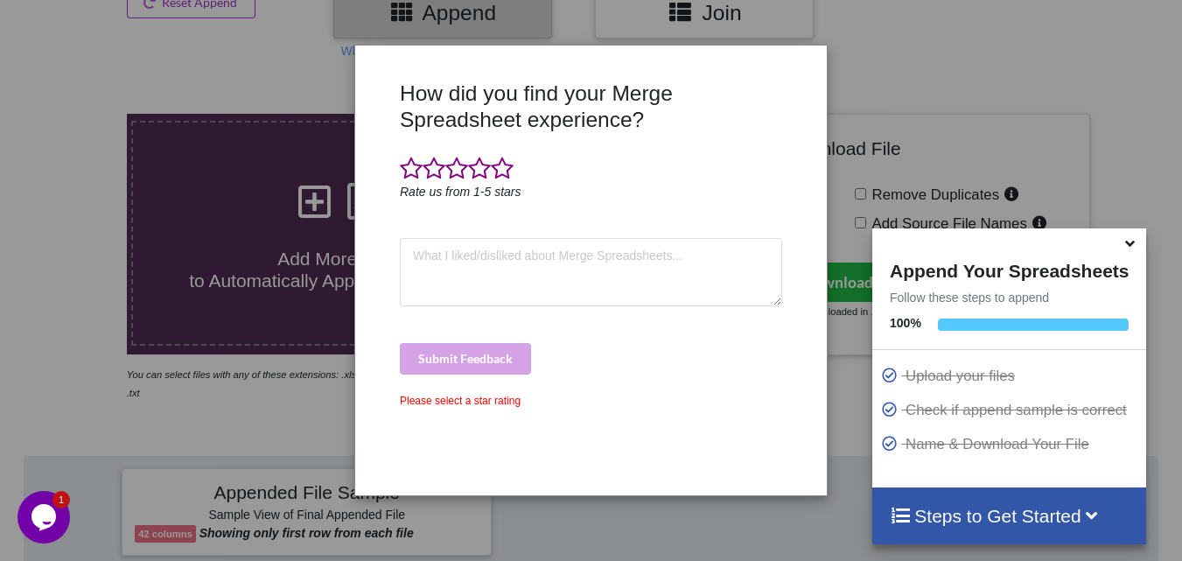
click at [51, 213] on div "How did you find your Merge Spreadsheet experience? Rate us from 1-5 stars Subm…" at bounding box center [591, 280] width 1182 height 561
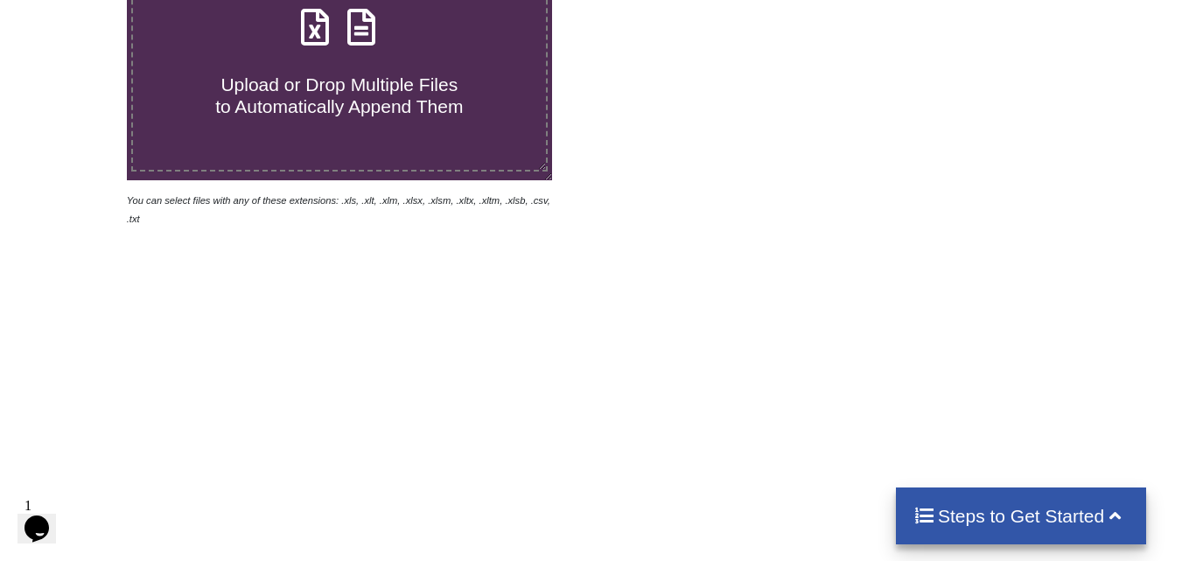
click at [319, 37] on icon at bounding box center [315, 18] width 44 height 37
